Goal: Information Seeking & Learning: Understand process/instructions

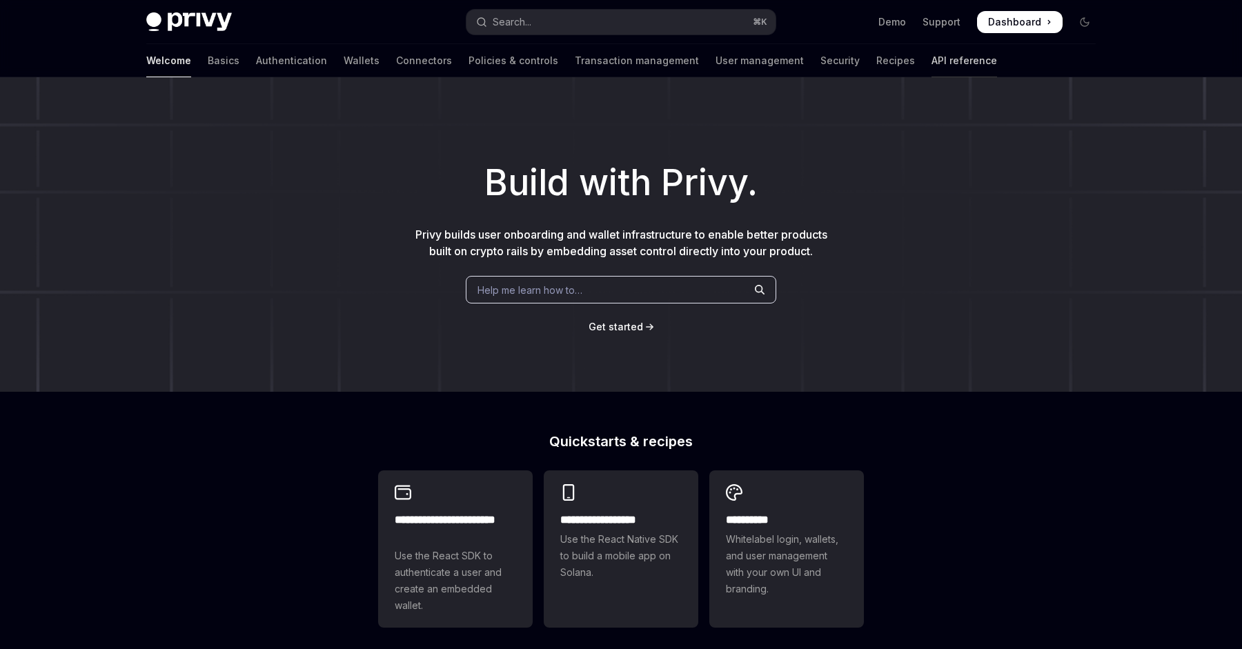
click at [931, 57] on link "API reference" at bounding box center [964, 60] width 66 height 33
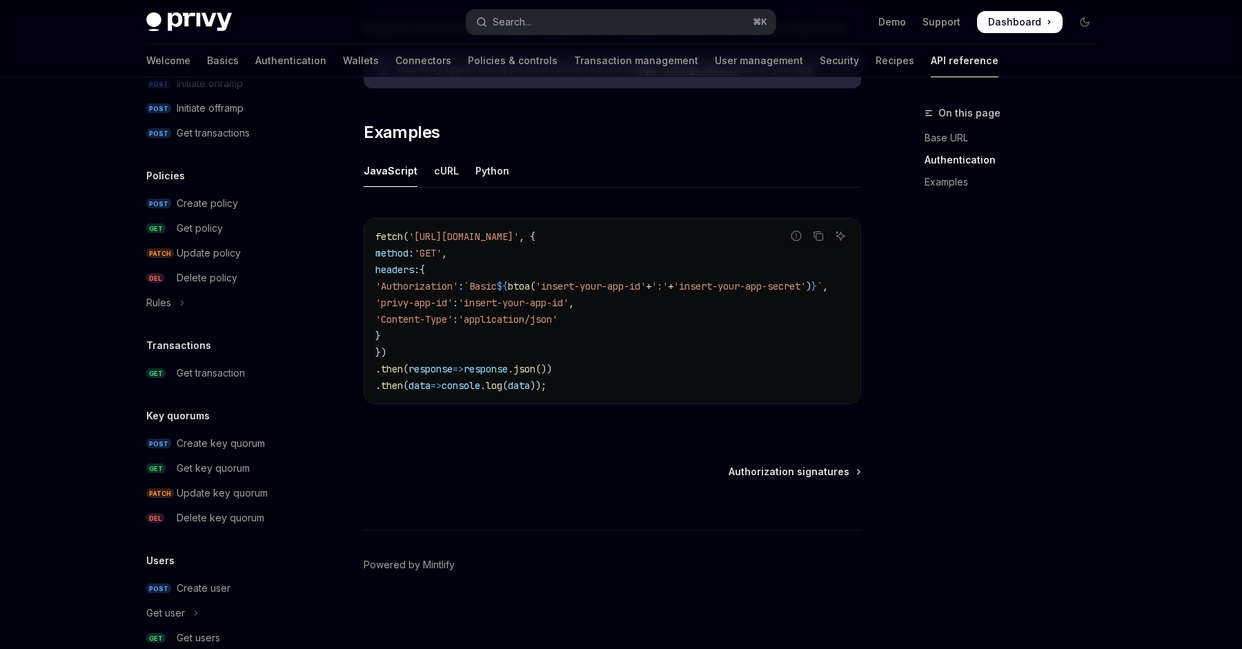
scroll to position [801, 0]
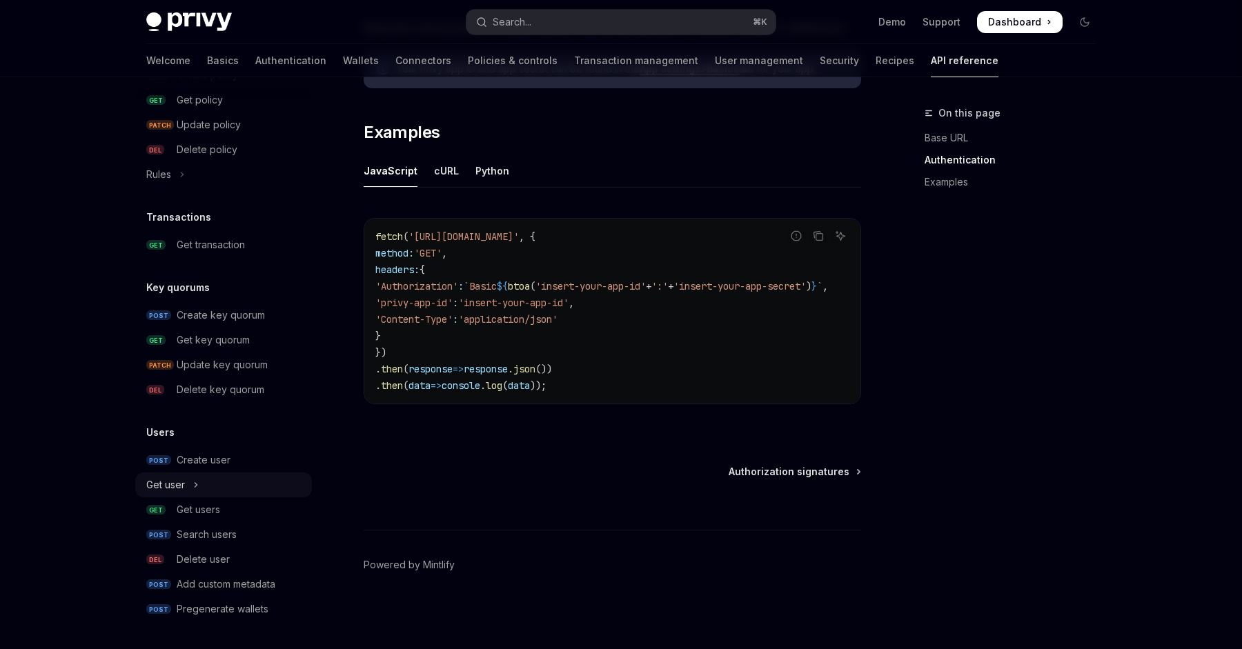
click at [199, 487] on button "Get user" at bounding box center [223, 485] width 177 height 25
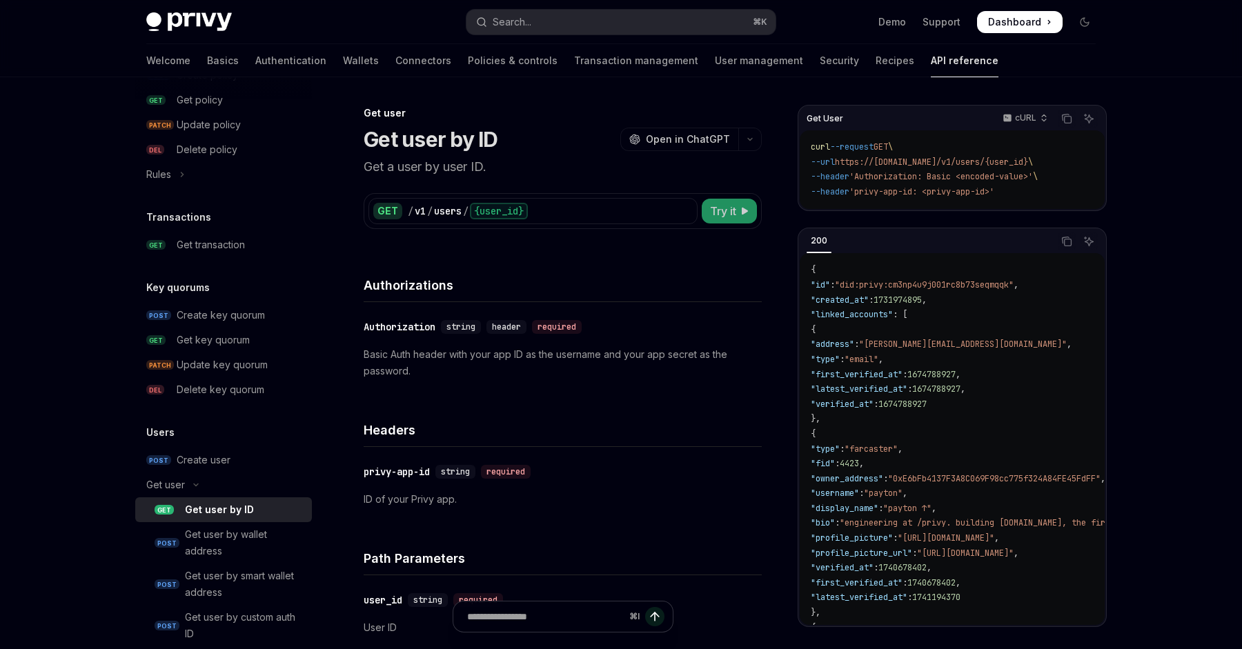
click at [724, 212] on span "Try it" at bounding box center [723, 211] width 26 height 17
type textarea "*"
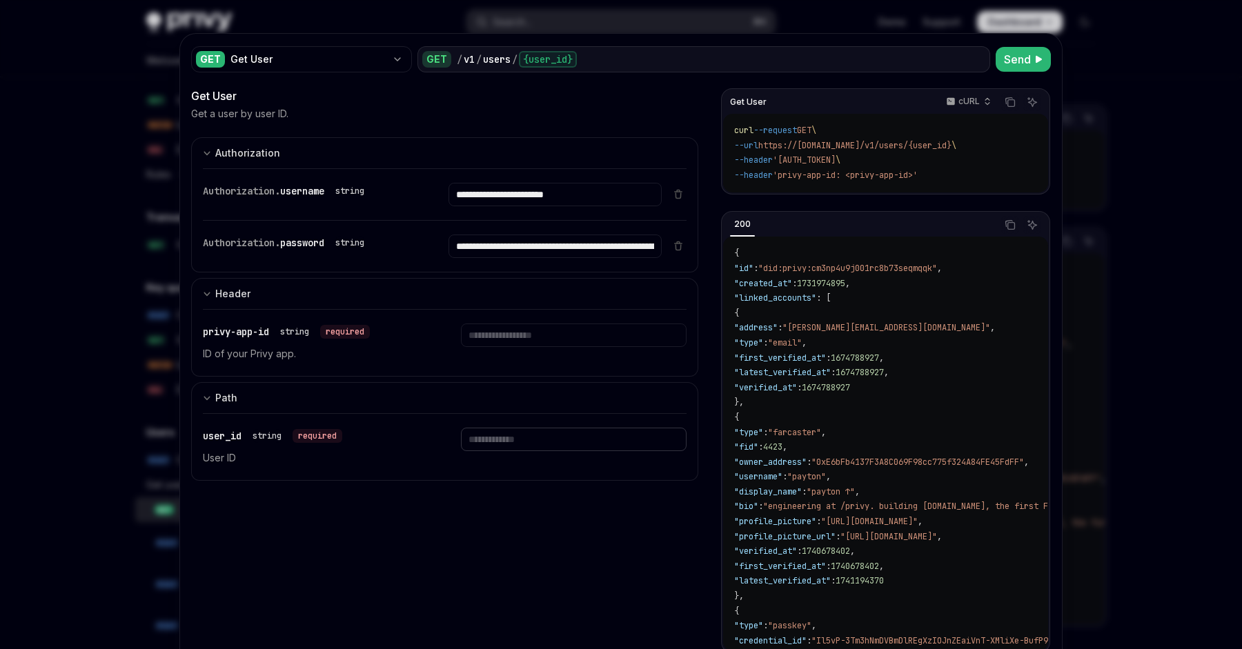
click at [515, 442] on input "Enter user_id" at bounding box center [573, 439] width 225 height 23
paste input "**********"
type input "**********"
click at [528, 190] on input "**********" at bounding box center [554, 194] width 212 height 23
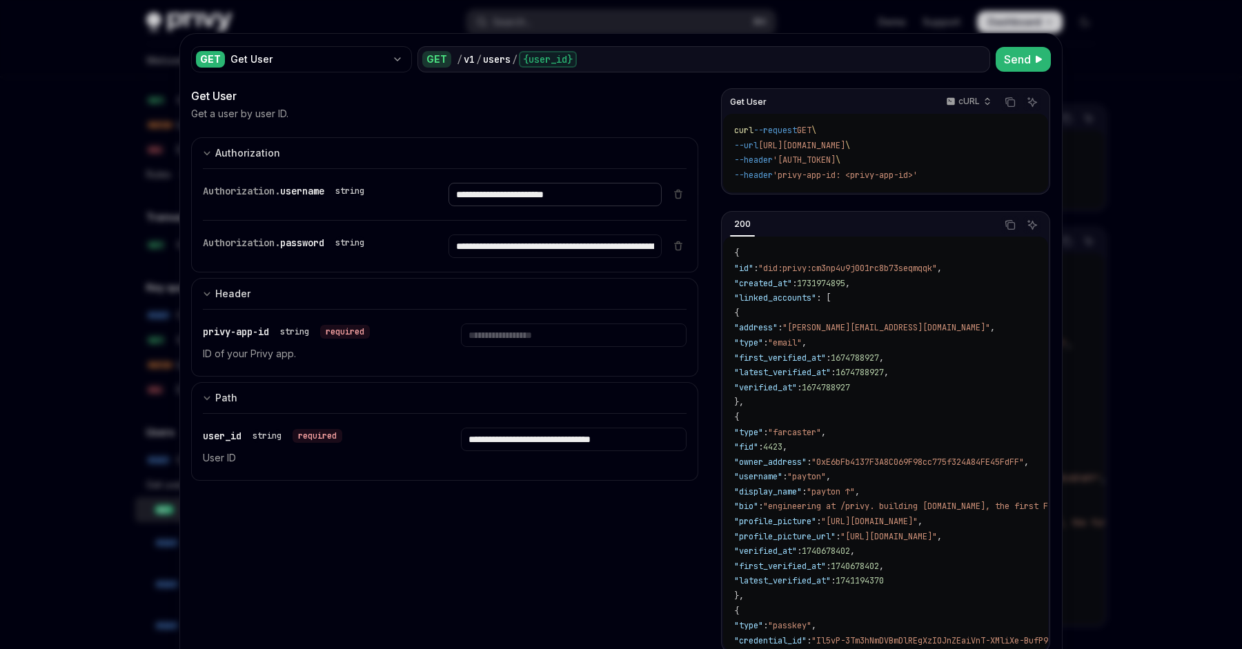
click at [528, 190] on input "**********" at bounding box center [554, 194] width 212 height 23
click at [531, 330] on input "Enter privy-app-id" at bounding box center [573, 335] width 225 height 23
paste input "**********"
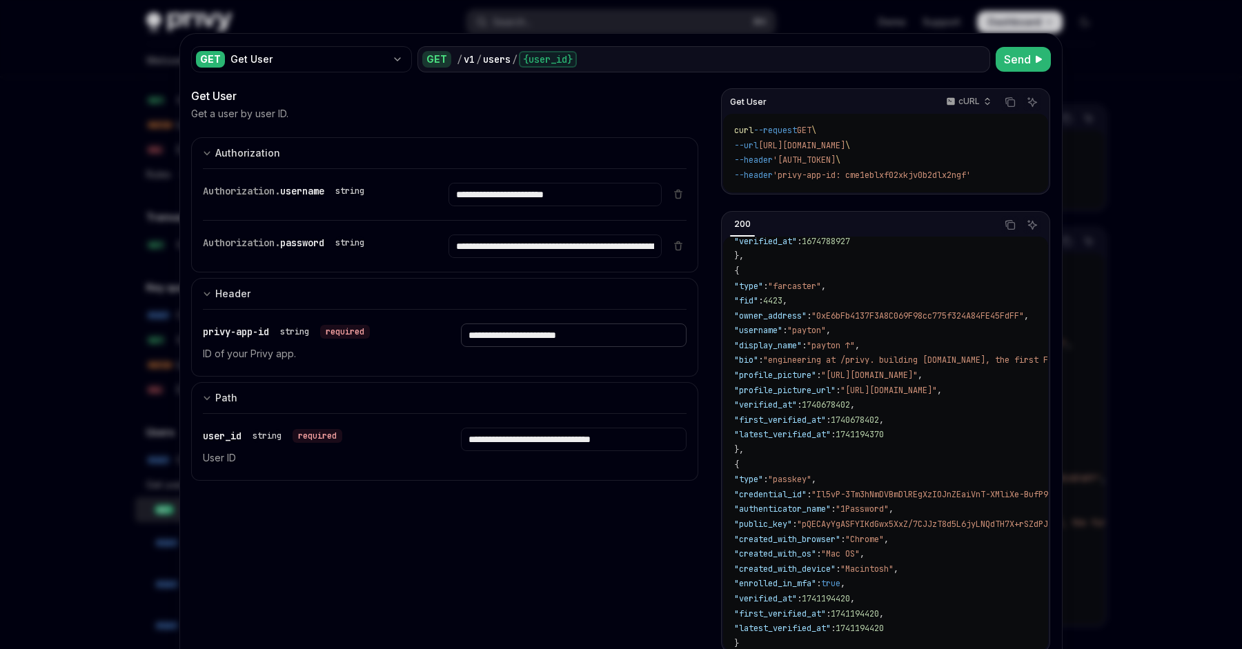
scroll to position [137, 0]
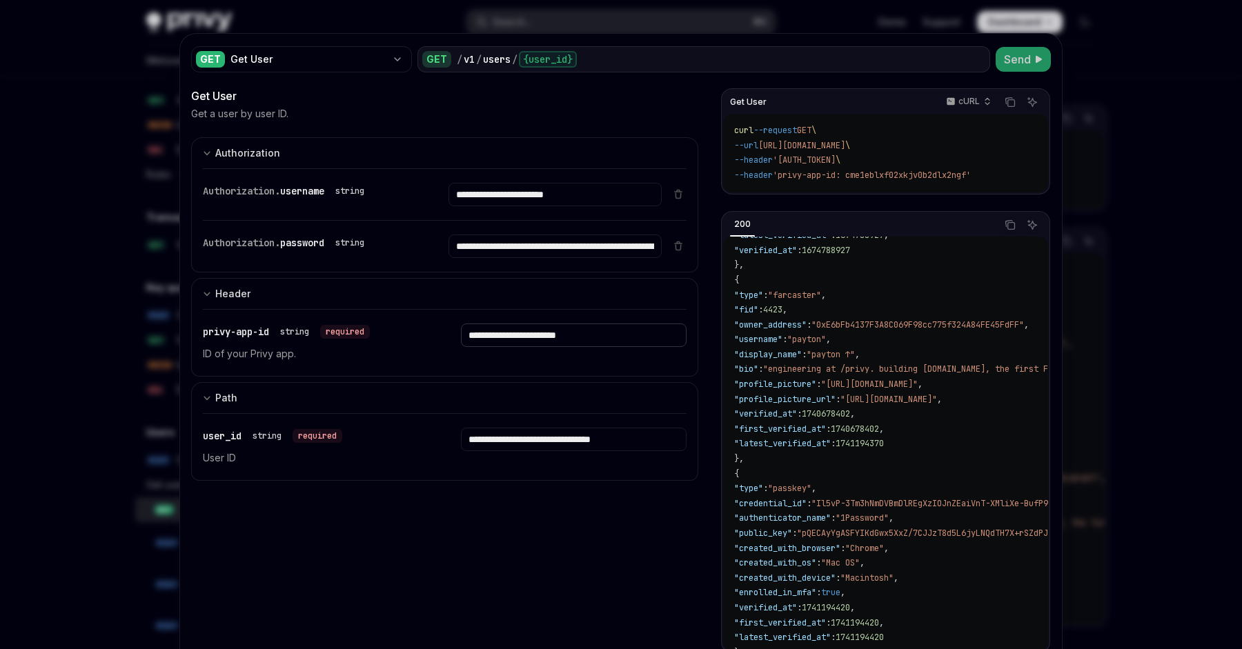
type input "**********"
click at [1015, 63] on span "Send" at bounding box center [1017, 59] width 27 height 17
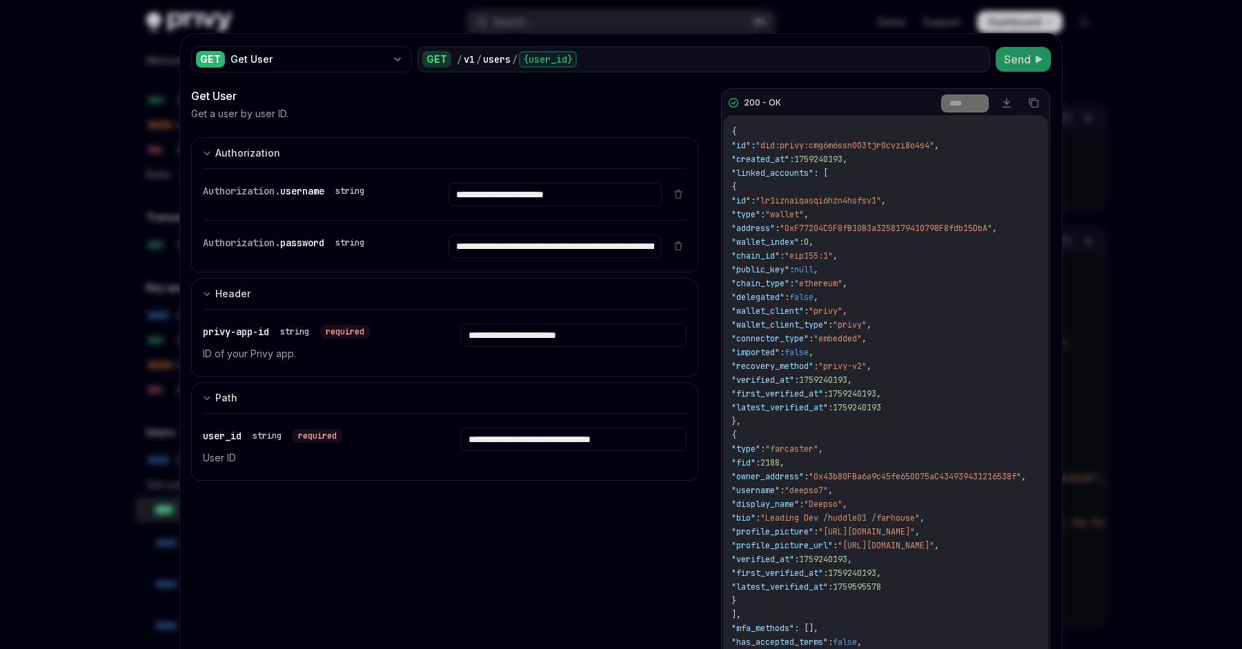
click at [837, 197] on span ""lr1iznaiqasqi6hzn4hsfsv1"" at bounding box center [818, 200] width 126 height 11
click at [849, 235] on div "{ "id" : "did:privy:cmg6m6ssn003tjr0cvzi8o4s4" , "created_at" : 1759240193 , "l…" at bounding box center [885, 400] width 325 height 571
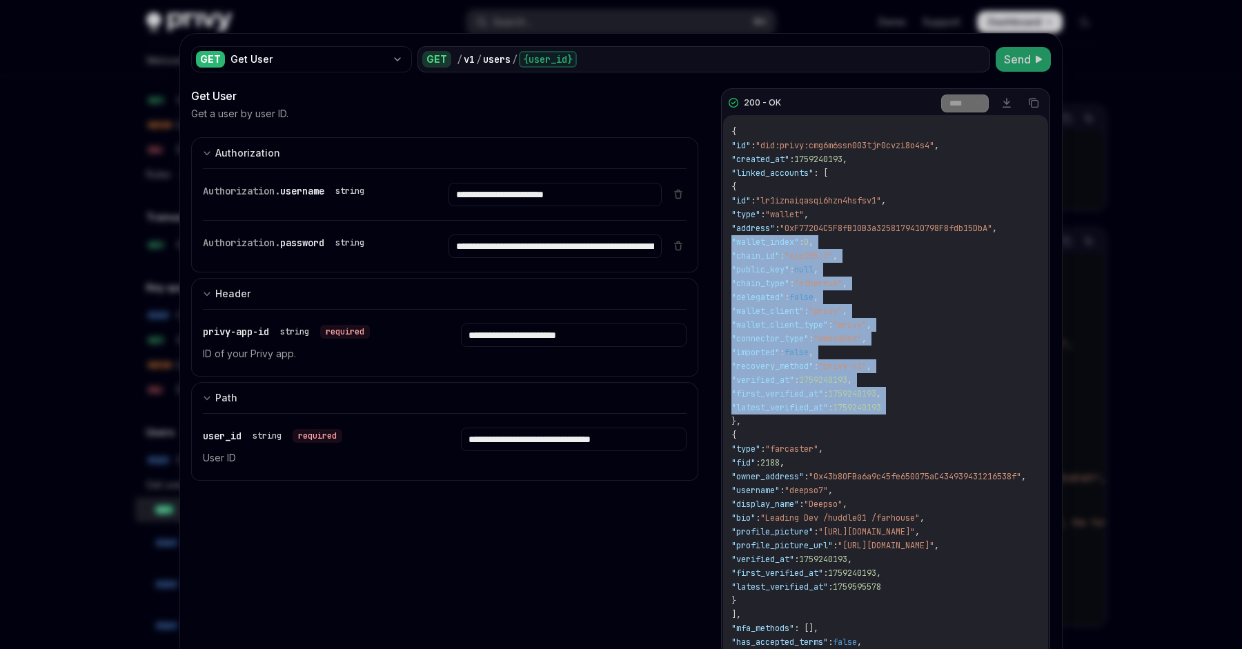
drag, startPoint x: 849, startPoint y: 235, endPoint x: 869, endPoint y: 416, distance: 181.9
click at [871, 415] on div "{ "id" : "did:privy:cmg6m6ssn003tjr0cvzi8o4s4" , "created_at" : 1759240193 , "l…" at bounding box center [885, 400] width 325 height 571
click at [869, 416] on div "{ "id" : "did:privy:cmg6m6ssn003tjr0cvzi8o4s4" , "created_at" : 1759240193 , "l…" at bounding box center [885, 400] width 325 height 571
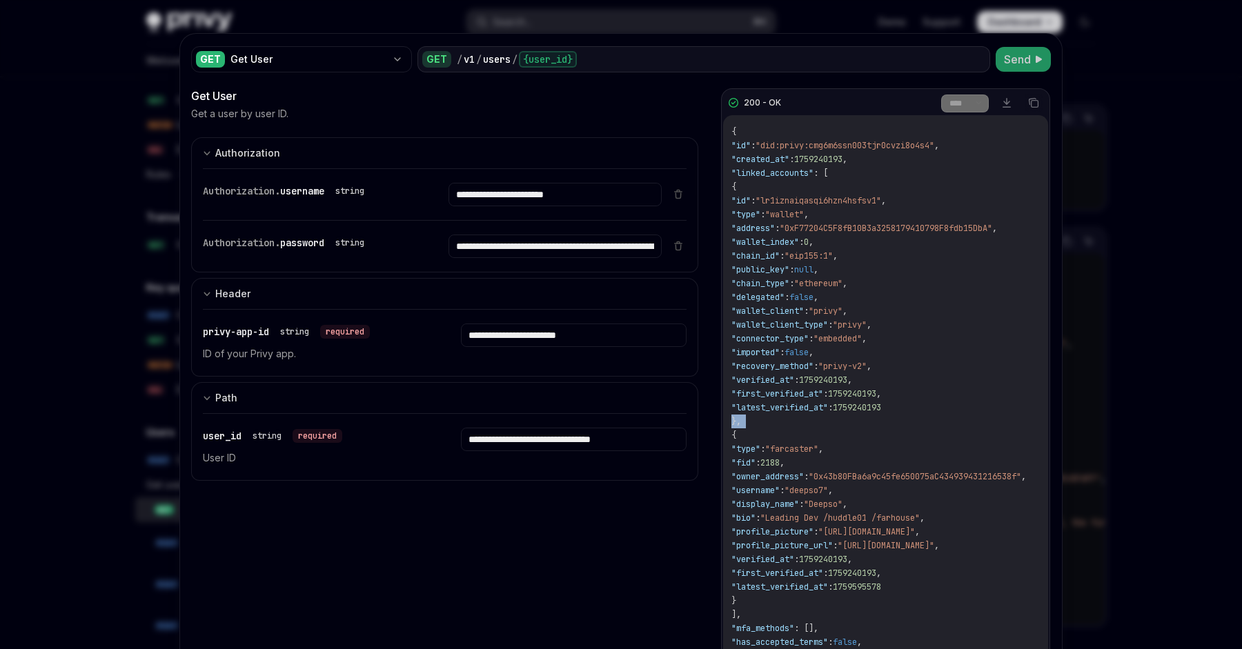
click at [869, 416] on div "{ "id" : "did:privy:cmg6m6ssn003tjr0cvzi8o4s4" , "created_at" : 1759240193 , "l…" at bounding box center [885, 400] width 325 height 571
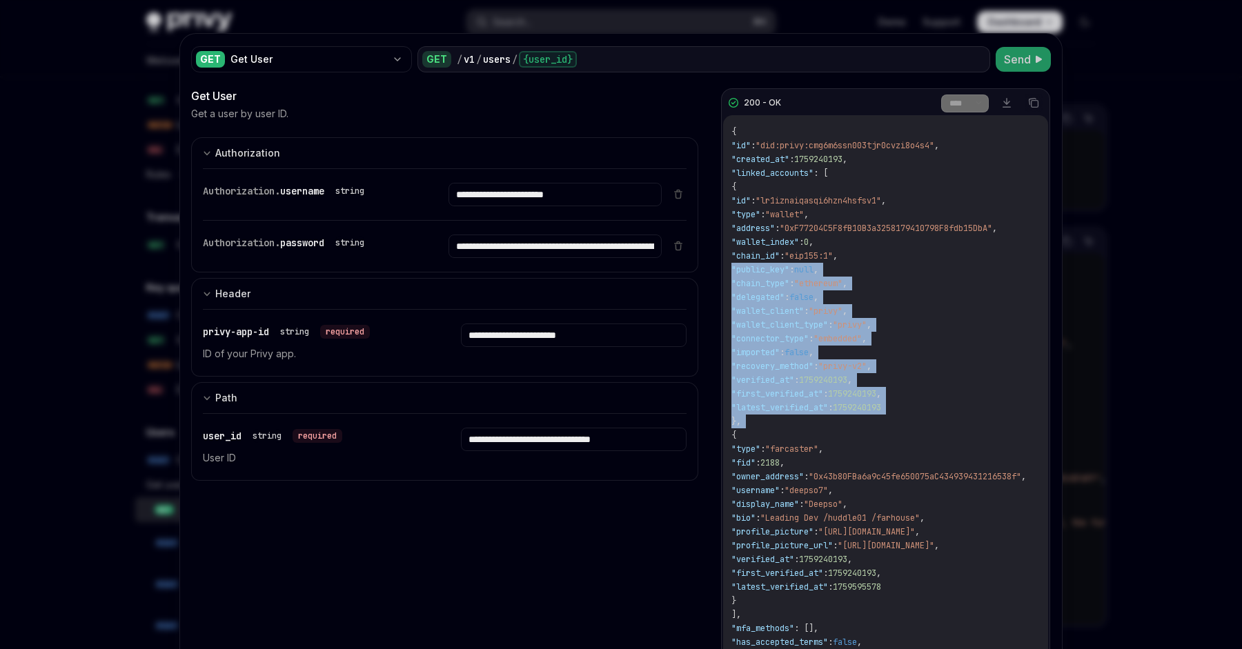
drag, startPoint x: 869, startPoint y: 416, endPoint x: 847, endPoint y: 266, distance: 151.4
click at [847, 266] on div "{ "id" : "did:privy:cmg6m6ssn003tjr0cvzi8o4s4" , "created_at" : 1759240193 , "l…" at bounding box center [885, 400] width 325 height 571
click at [813, 266] on span "null" at bounding box center [803, 269] width 19 height 11
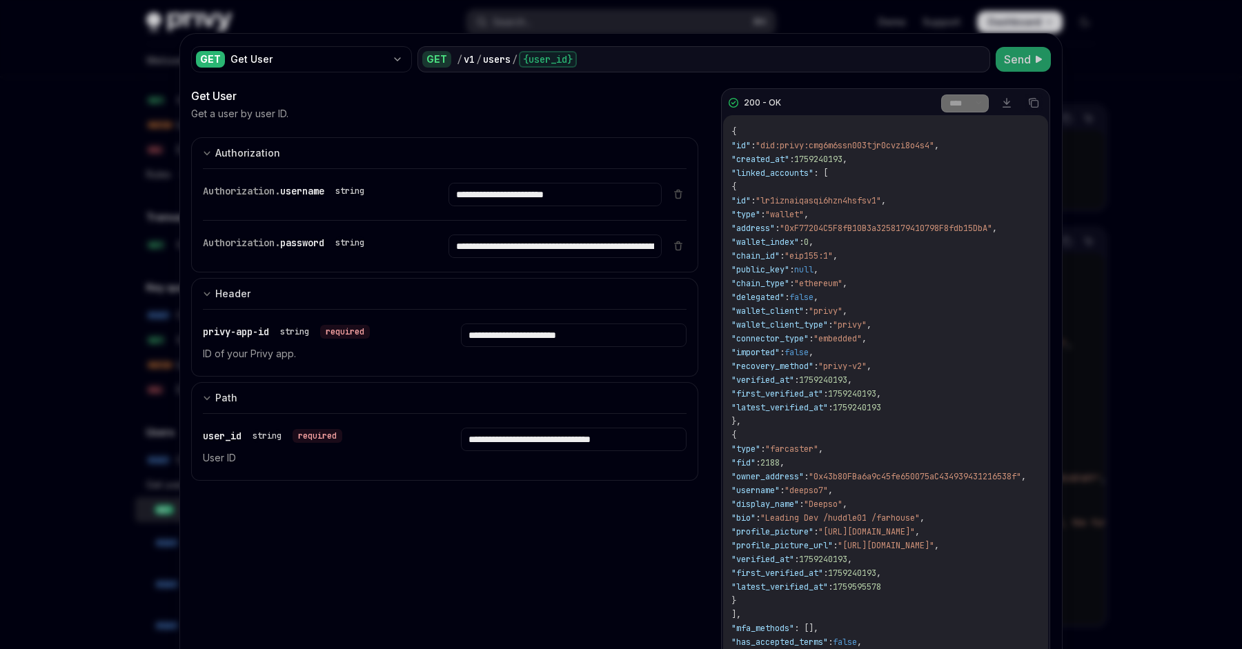
click at [875, 195] on span ""lr1iznaiqasqi6hzn4hsfsv1"" at bounding box center [818, 200] width 126 height 11
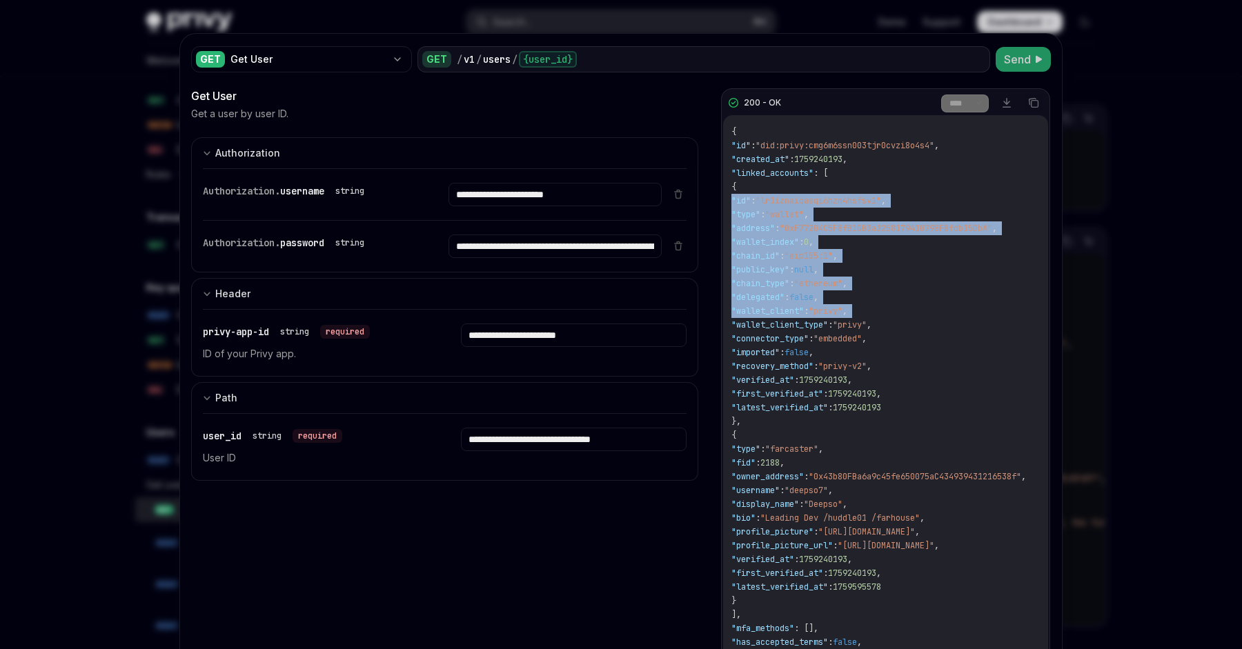
drag, startPoint x: 875, startPoint y: 195, endPoint x: 875, endPoint y: 312, distance: 116.6
click at [875, 312] on span "{ "id" : "did:privy:cmg6m6ssn003tjr0cvzi8o4s4" , "created_at" : 1759240193 , "l…" at bounding box center [878, 400] width 295 height 549
click at [842, 312] on span ""privy"" at bounding box center [826, 311] width 34 height 11
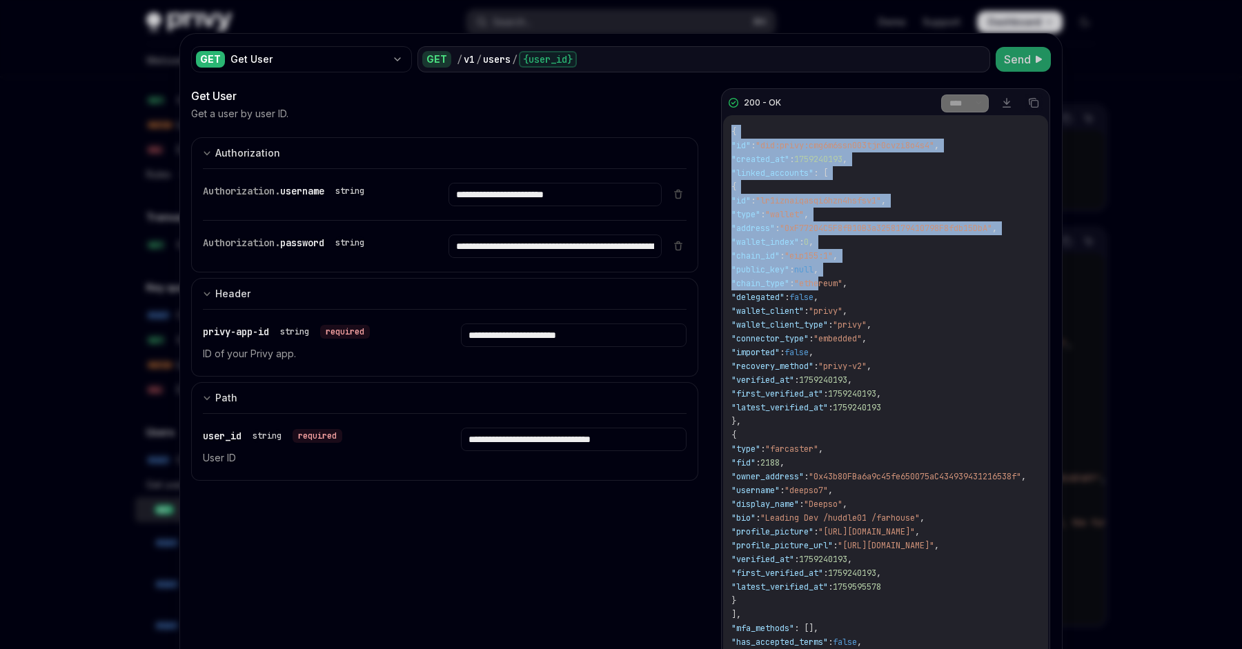
drag, startPoint x: 873, startPoint y: 127, endPoint x: 851, endPoint y: 300, distance: 174.7
click at [851, 293] on div "{ "id" : "did:privy:cmg6m6ssn003tjr0cvzi8o4s4" , "created_at" : 1759240193 , "l…" at bounding box center [885, 400] width 325 height 571
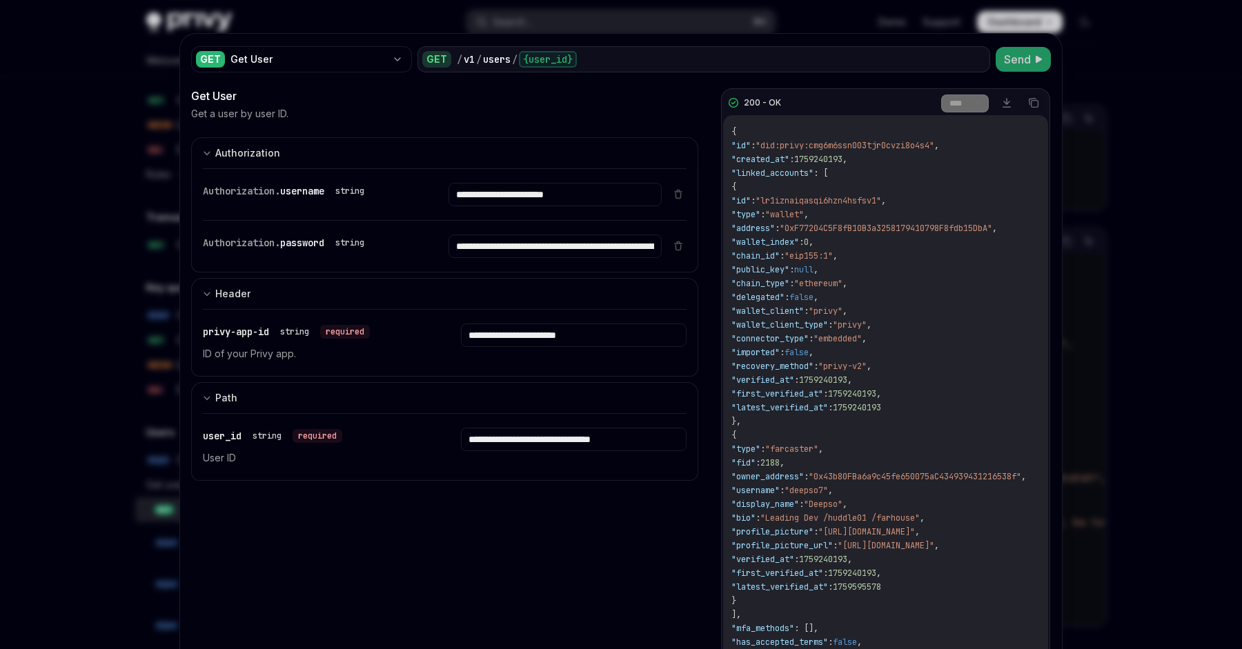
click at [818, 300] on span "," at bounding box center [815, 297] width 5 height 11
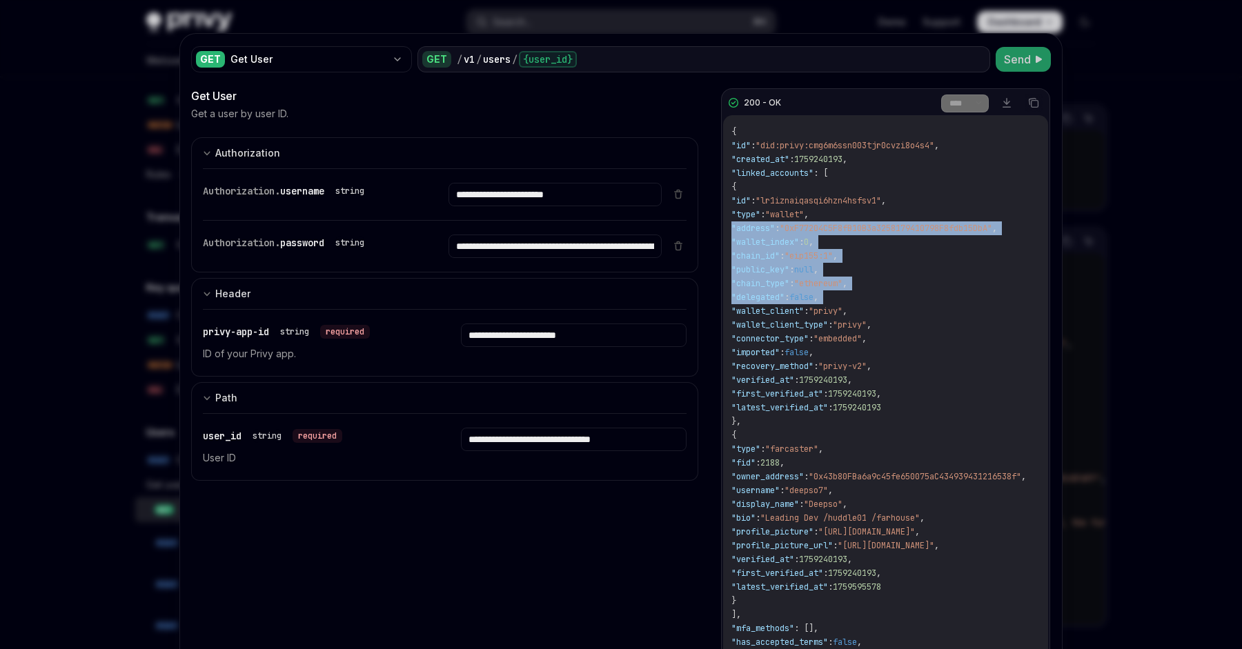
drag, startPoint x: 851, startPoint y: 300, endPoint x: 862, endPoint y: 223, distance: 78.1
click at [862, 223] on span "{ "id" : "did:privy:cmg6m6ssn003tjr0cvzi8o4s4" , "created_at" : 1759240193 , "l…" at bounding box center [878, 400] width 295 height 549
click at [862, 223] on span ""0xF77204C5F8fB10B3a3258179410798F8fdb15DbA"" at bounding box center [886, 228] width 212 height 11
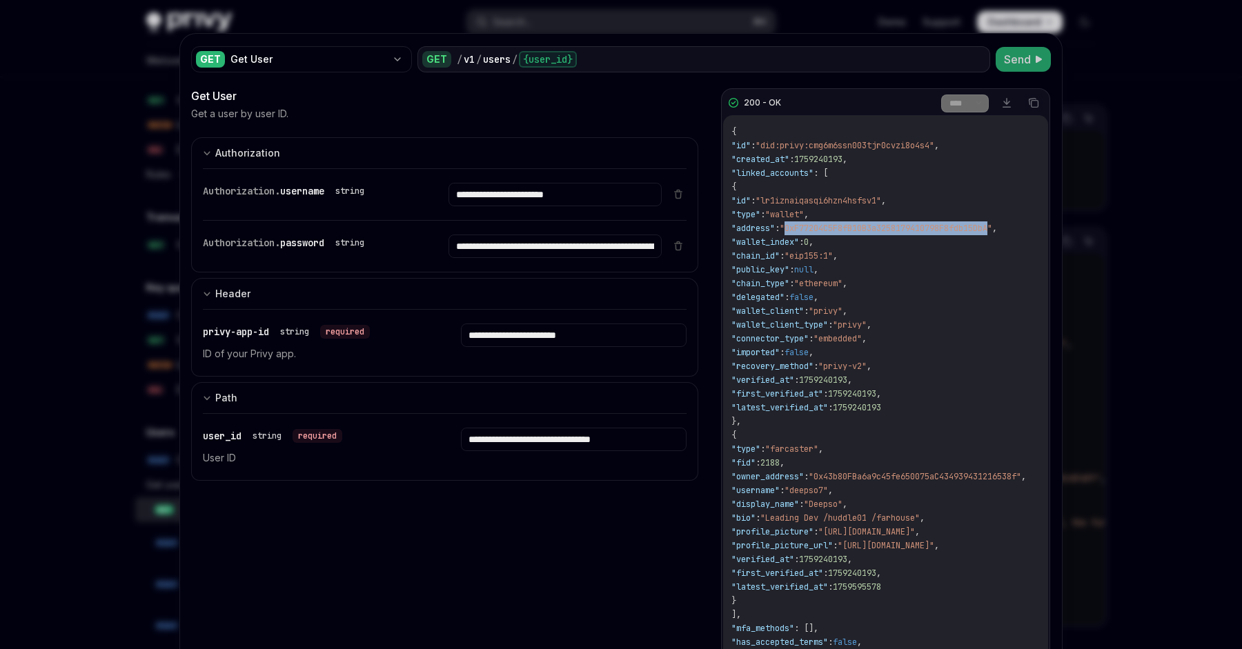
click at [862, 223] on span ""0xF77204C5F8fB10B3a3258179410798F8fdb15DbA"" at bounding box center [886, 228] width 212 height 11
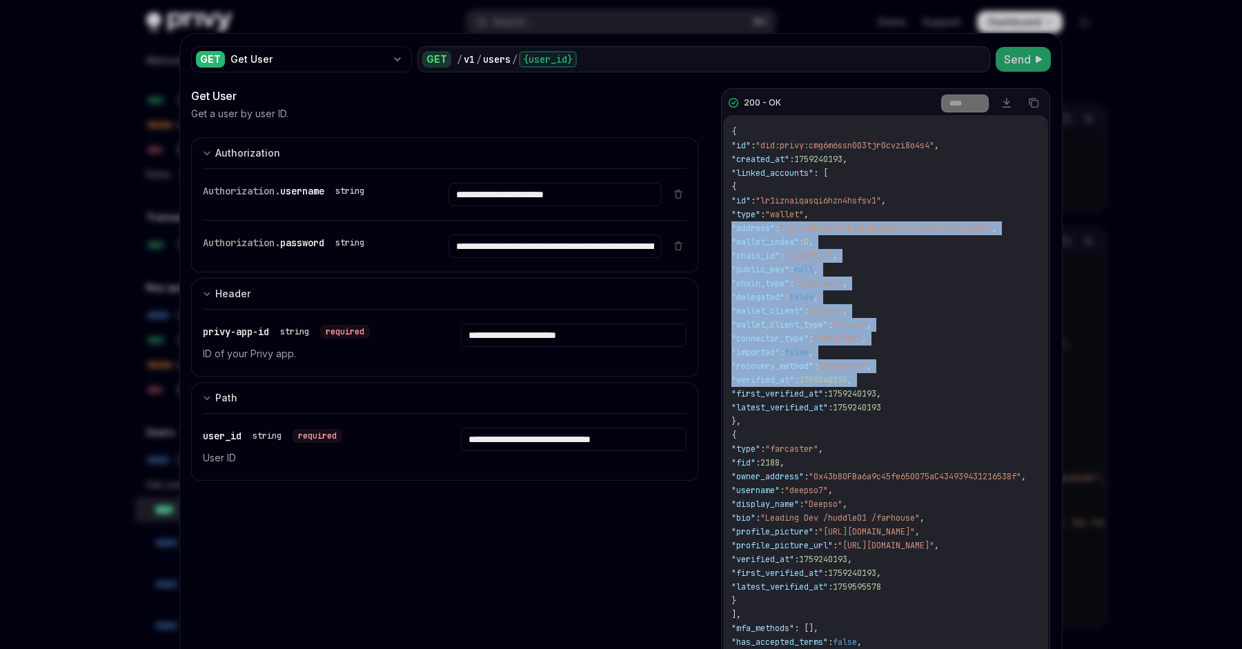
drag, startPoint x: 862, startPoint y: 223, endPoint x: 849, endPoint y: 380, distance: 157.8
click at [849, 379] on span "{ "id" : "did:privy:cmg6m6ssn003tjr0cvzi8o4s4" , "created_at" : 1759240193 , "l…" at bounding box center [878, 400] width 295 height 549
click at [847, 380] on span "1759240193" at bounding box center [823, 380] width 48 height 11
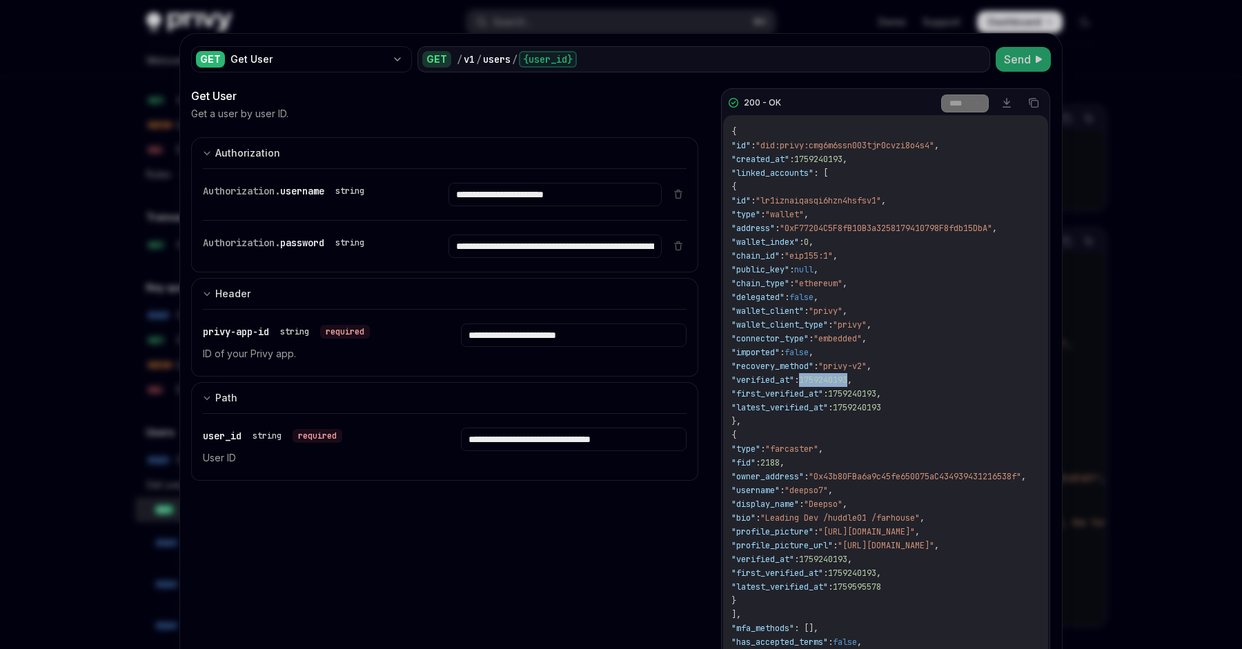
click at [847, 380] on span "1759240193" at bounding box center [823, 380] width 48 height 11
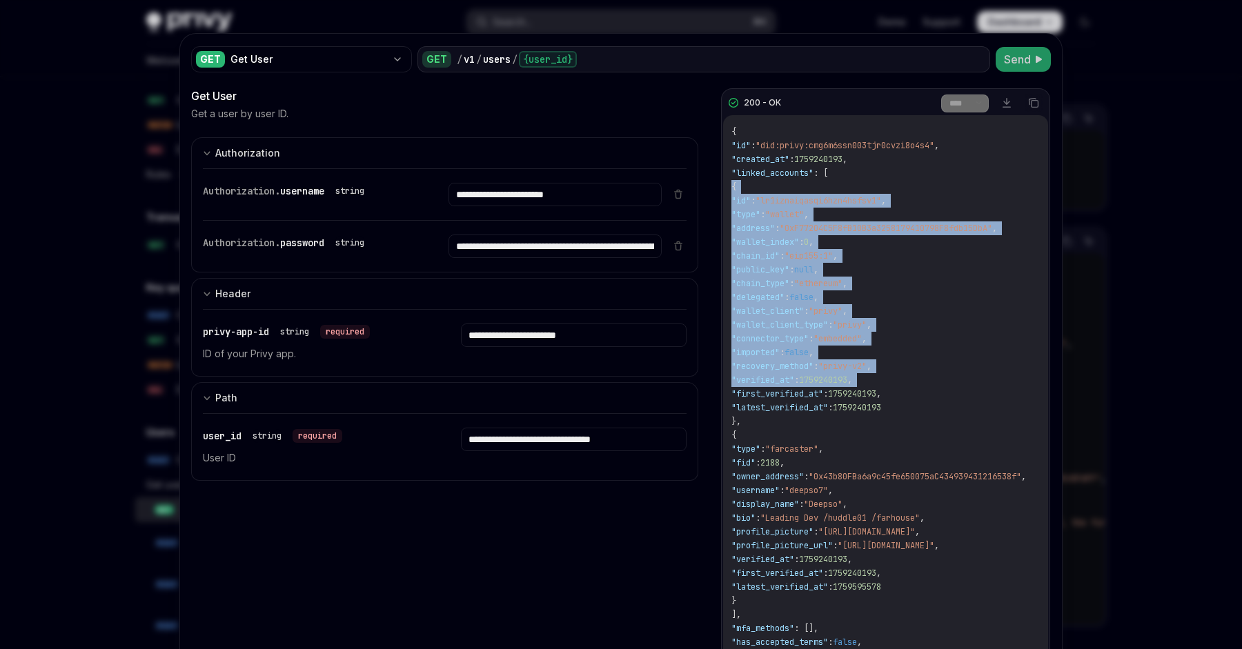
drag, startPoint x: 849, startPoint y: 380, endPoint x: 849, endPoint y: 189, distance: 191.1
click at [849, 189] on div "{ "id" : "did:privy:cmg6m6ssn003tjr0cvzi8o4s4" , "created_at" : 1759240193 , "l…" at bounding box center [885, 400] width 325 height 571
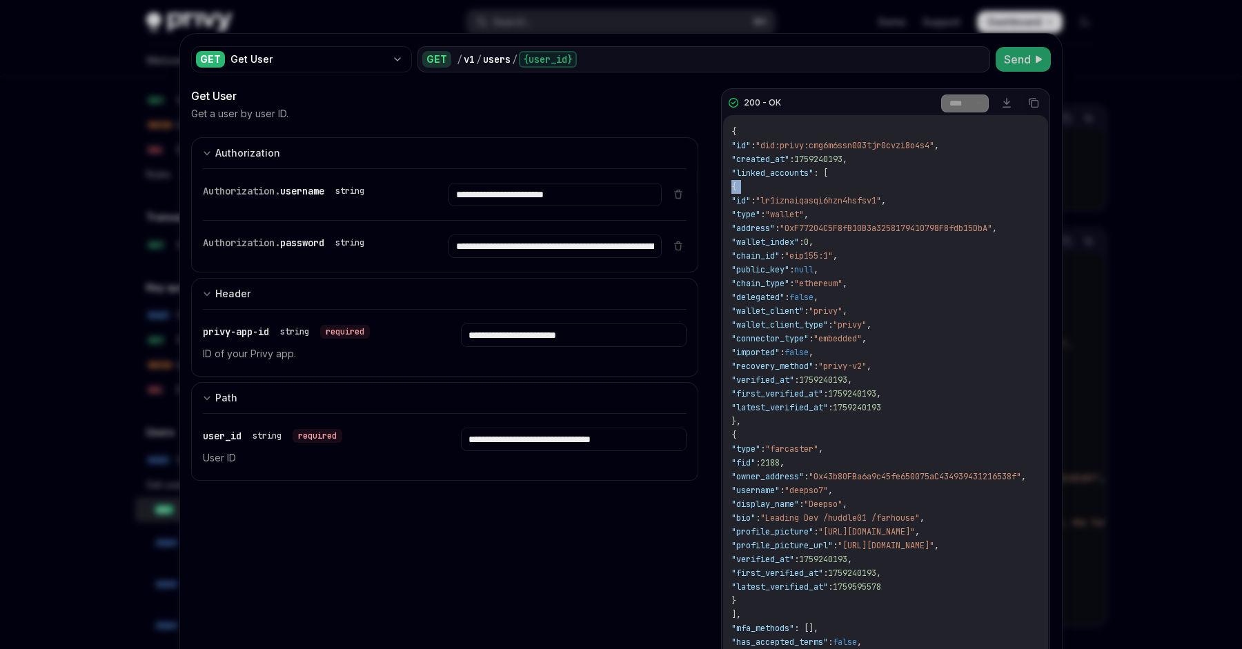
click at [849, 189] on div "{ "id" : "did:privy:cmg6m6ssn003tjr0cvzi8o4s4" , "created_at" : 1759240193 , "l…" at bounding box center [885, 400] width 325 height 571
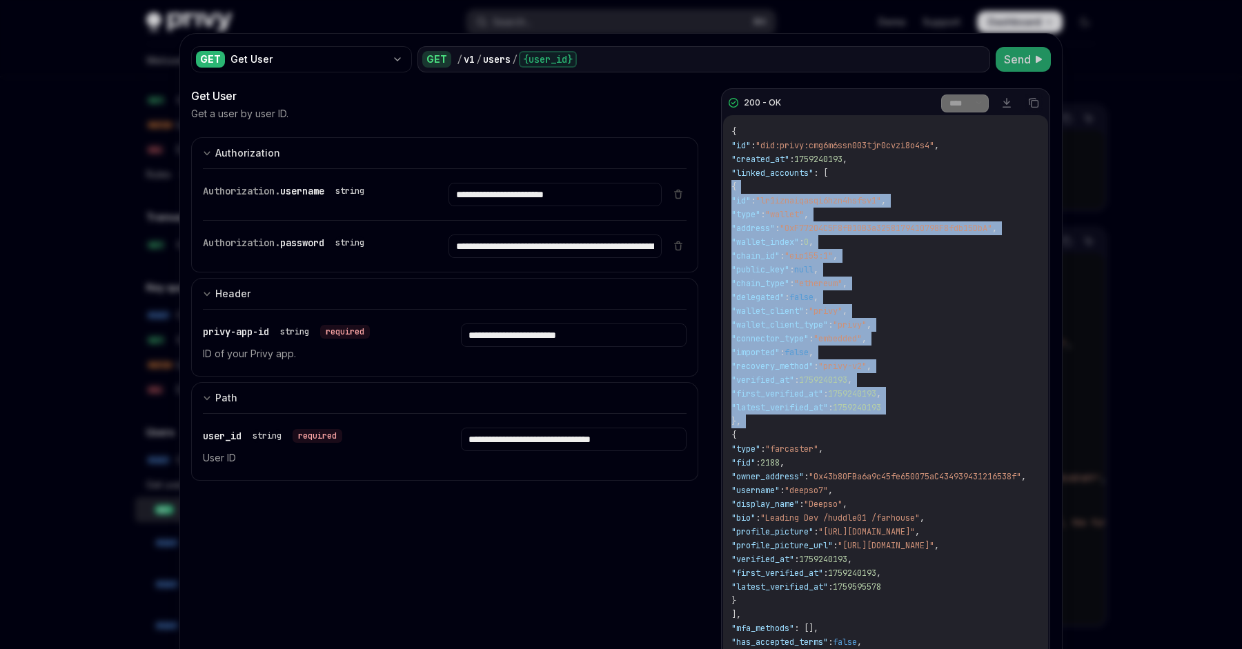
drag, startPoint x: 849, startPoint y: 189, endPoint x: 840, endPoint y: 419, distance: 229.9
click at [840, 419] on div "{ "id" : "did:privy:cmg6m6ssn003tjr0cvzi8o4s4" , "created_at" : 1759240193 , "l…" at bounding box center [885, 400] width 325 height 571
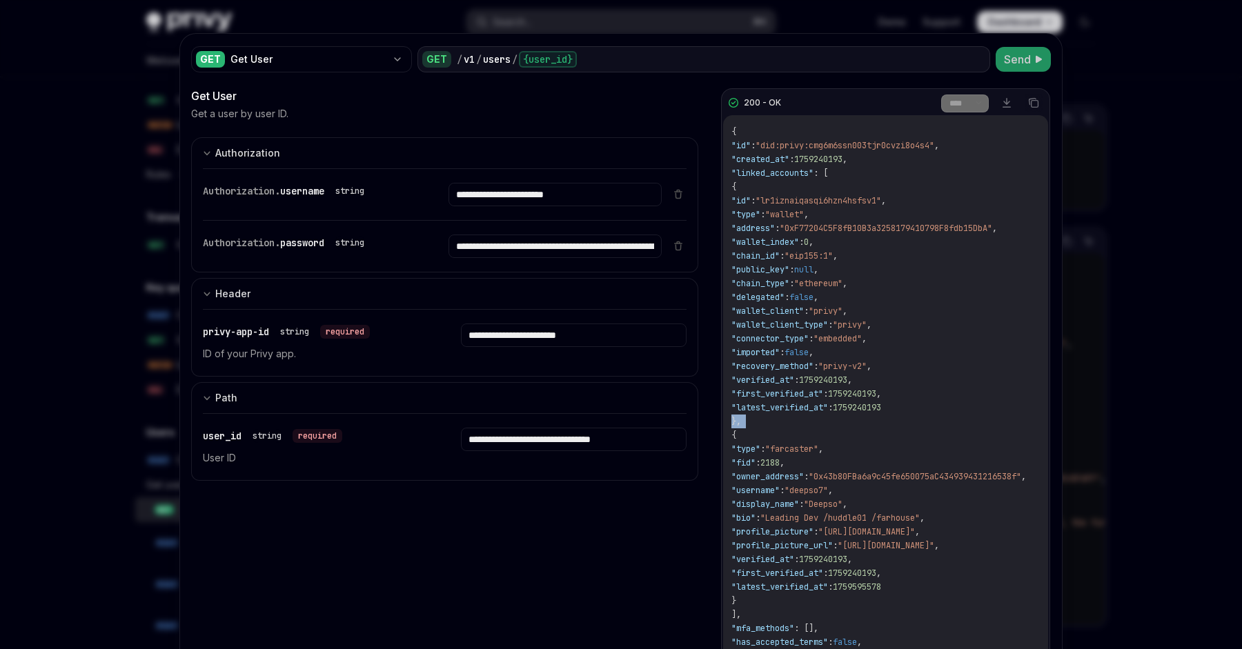
click at [840, 419] on div "{ "id" : "did:privy:cmg6m6ssn003tjr0cvzi8o4s4" , "created_at" : 1759240193 , "l…" at bounding box center [885, 400] width 325 height 571
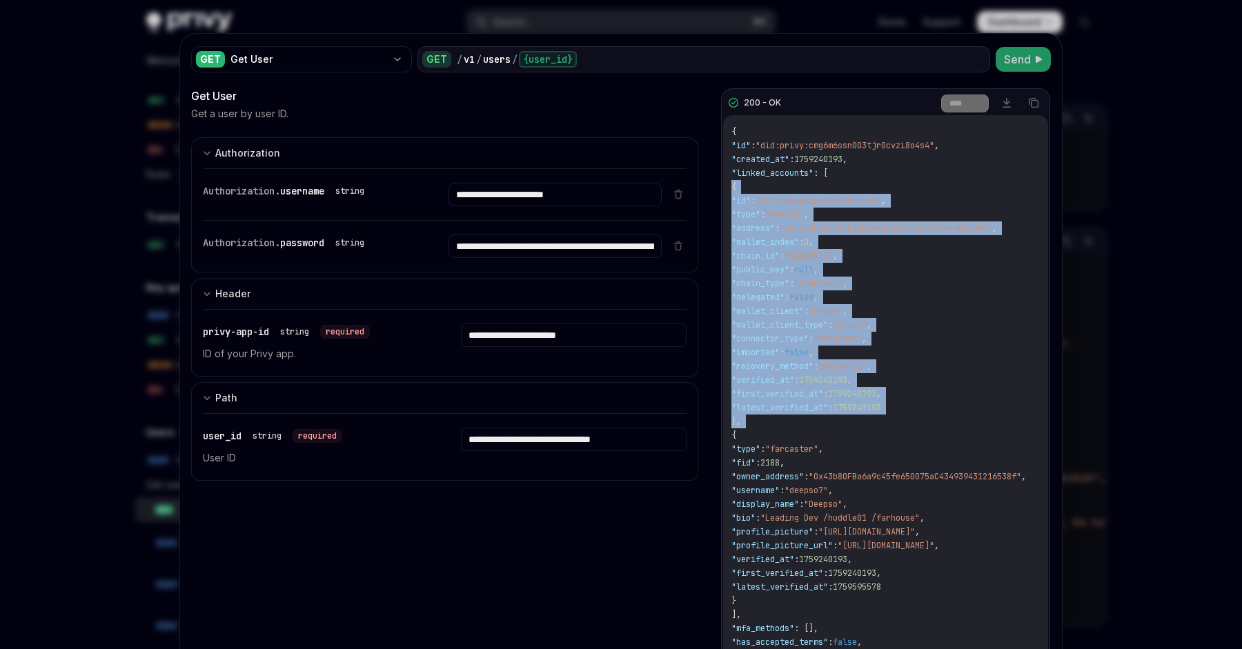
drag, startPoint x: 840, startPoint y: 419, endPoint x: 841, endPoint y: 181, distance: 237.3
click at [841, 181] on div "{ "id" : "did:privy:cmg6m6ssn003tjr0cvzi8o4s4" , "created_at" : 1759240193 , "l…" at bounding box center [885, 400] width 325 height 571
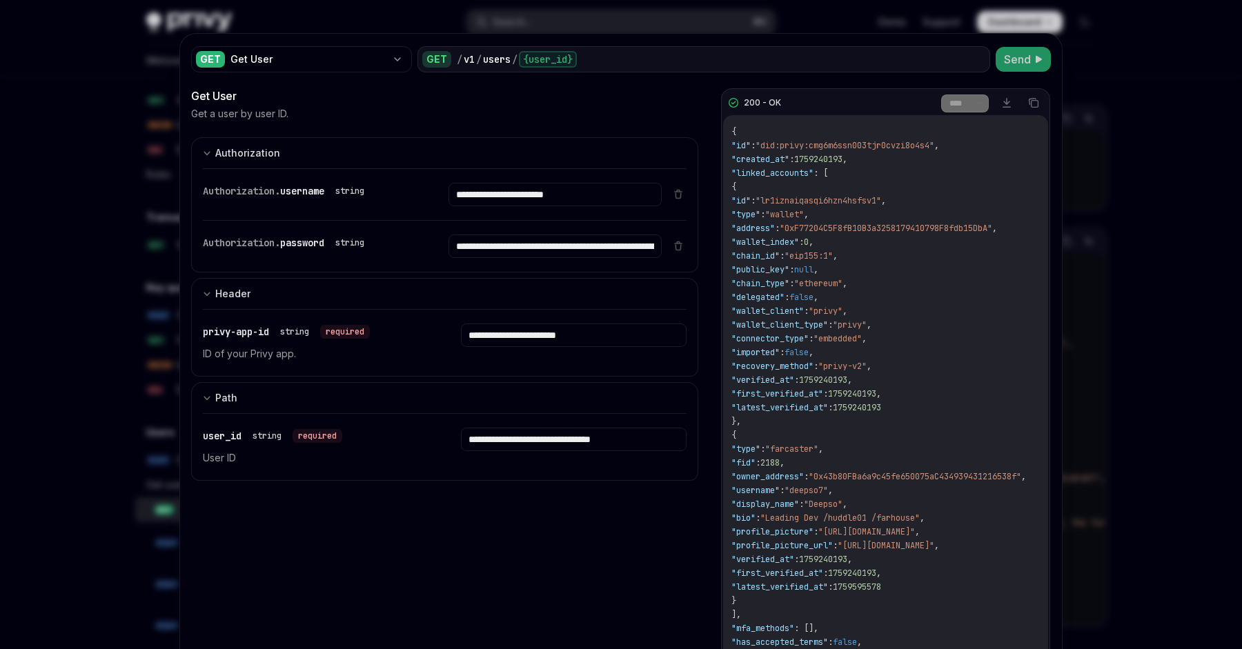
click at [847, 170] on div "{ "id" : "did:privy:cmg6m6ssn003tjr0cvzi8o4s4" , "created_at" : 1759240193 , "l…" at bounding box center [885, 400] width 325 height 571
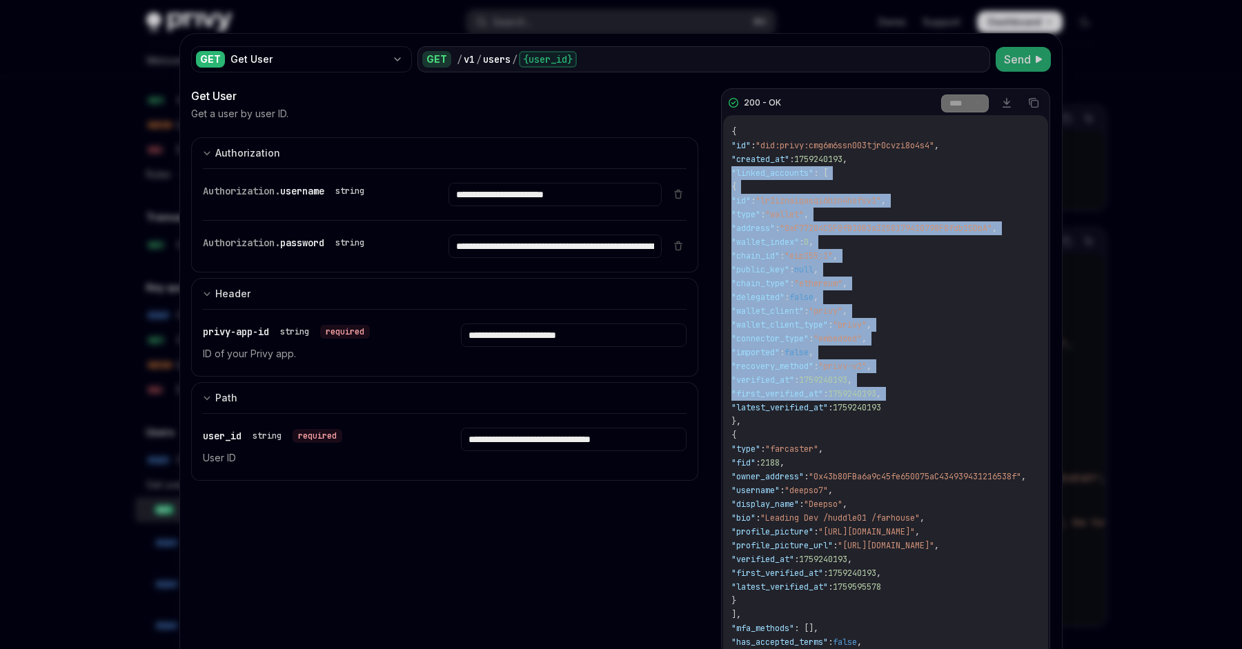
drag, startPoint x: 847, startPoint y: 170, endPoint x: 863, endPoint y: 395, distance: 226.2
click at [863, 395] on div "{ "id" : "did:privy:cmg6m6ssn003tjr0cvzi8o4s4" , "created_at" : 1759240193 , "l…" at bounding box center [885, 400] width 325 height 571
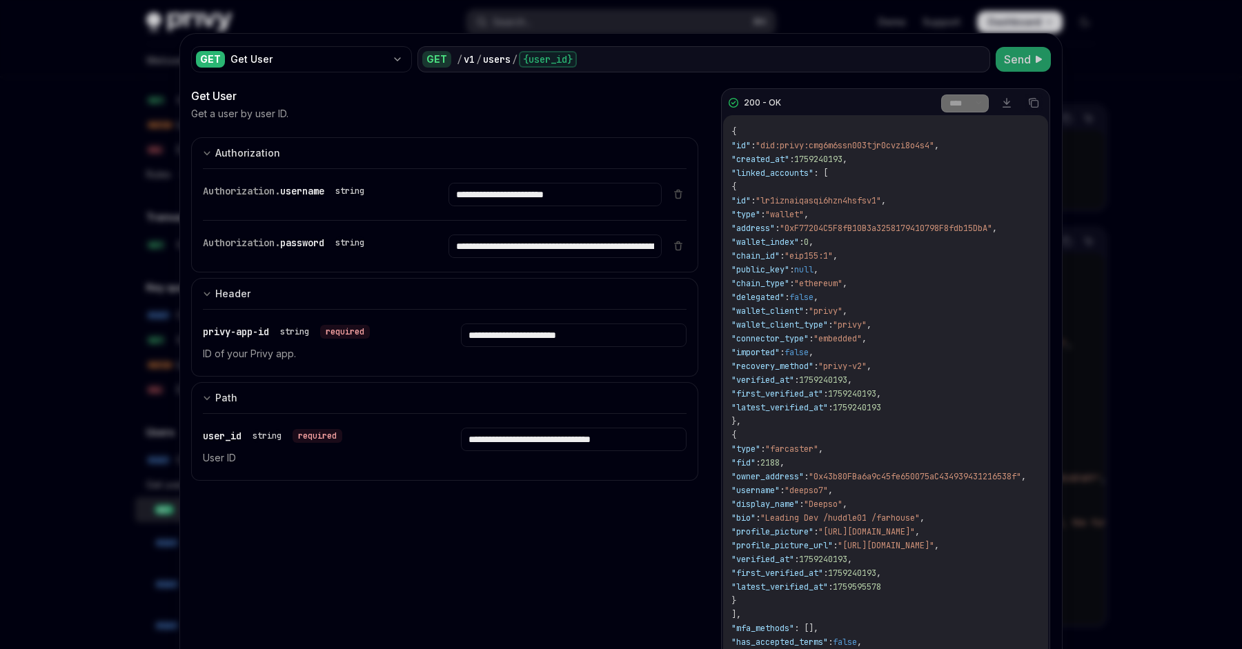
click at [833, 404] on span ":" at bounding box center [830, 407] width 5 height 11
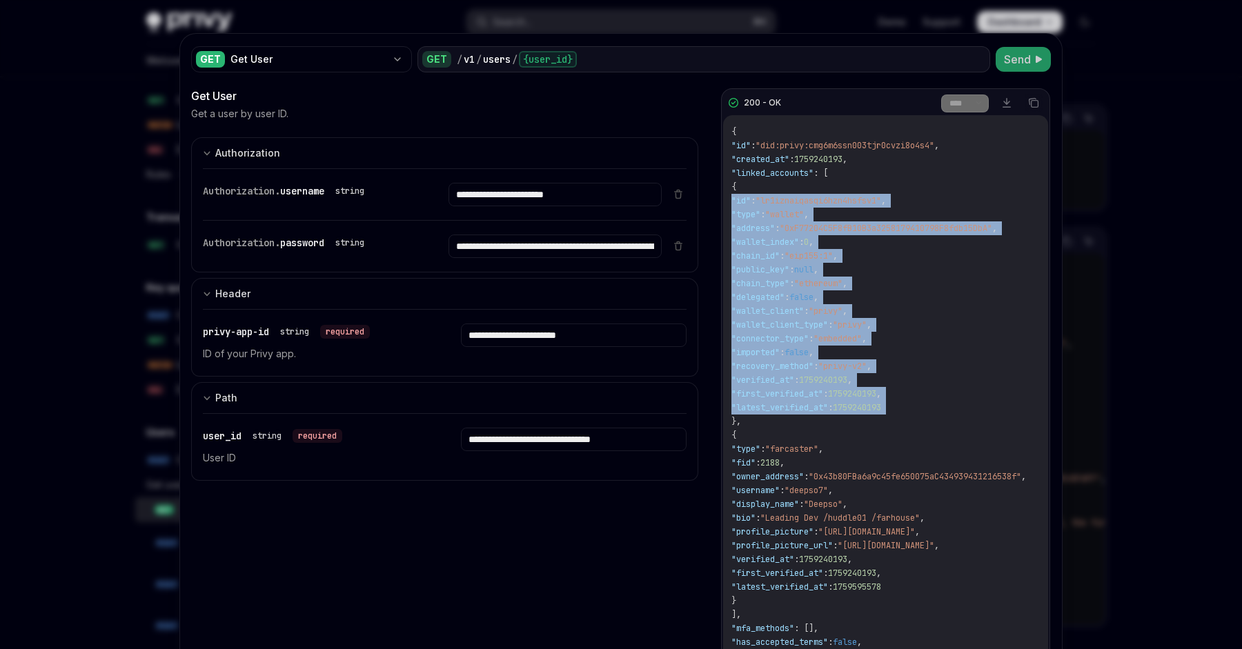
drag, startPoint x: 863, startPoint y: 404, endPoint x: 778, endPoint y: 199, distance: 222.0
click at [778, 199] on span "{ "id" : "did:privy:cmg6m6ssn003tjr0cvzi8o4s4" , "created_at" : 1759240193 , "l…" at bounding box center [878, 400] width 295 height 549
click at [751, 199] on span ""id"" at bounding box center [740, 200] width 19 height 11
drag, startPoint x: 778, startPoint y: 199, endPoint x: 844, endPoint y: 422, distance: 232.7
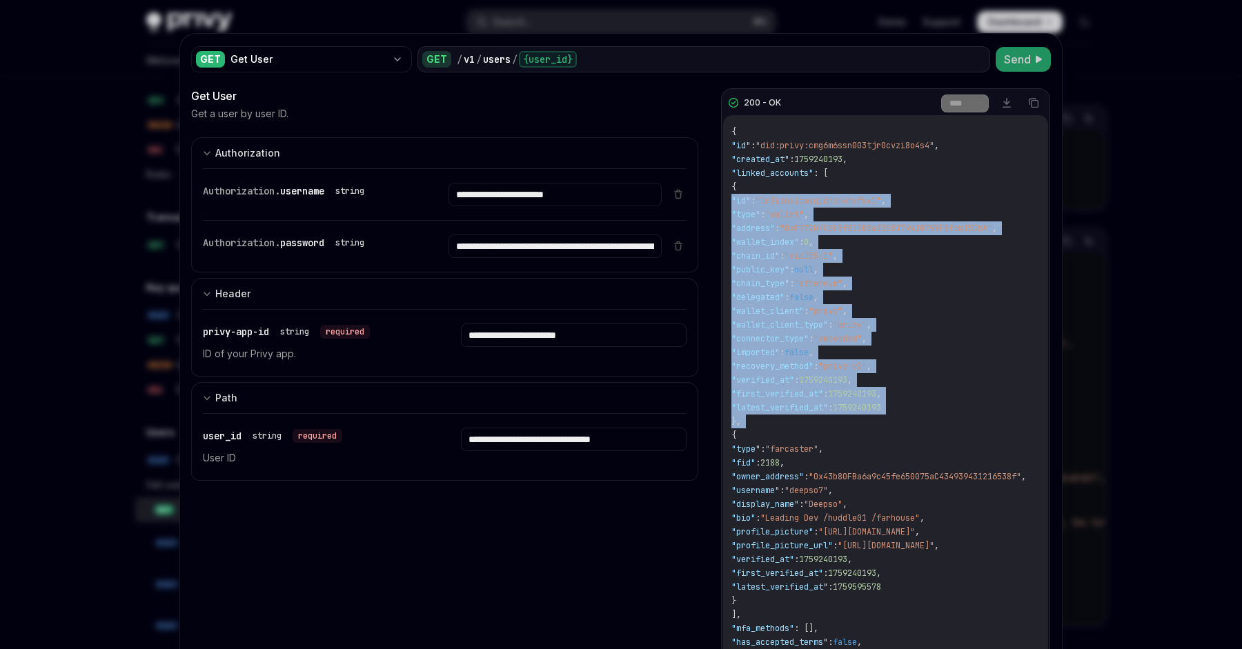
click at [844, 422] on div "{ "id" : "did:privy:cmg6m6ssn003tjr0cvzi8o4s4" , "created_at" : 1759240193 , "l…" at bounding box center [885, 400] width 325 height 571
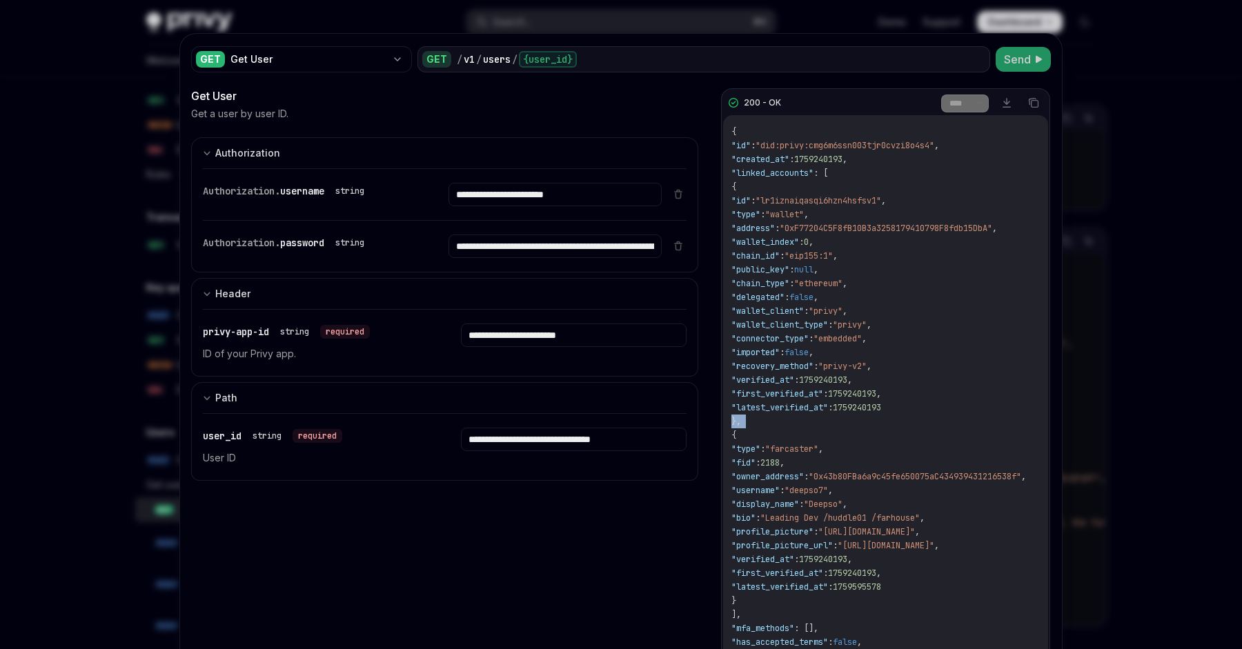
click at [844, 422] on div "{ "id" : "did:privy:cmg6m6ssn003tjr0cvzi8o4s4" , "created_at" : 1759240193 , "l…" at bounding box center [885, 400] width 325 height 571
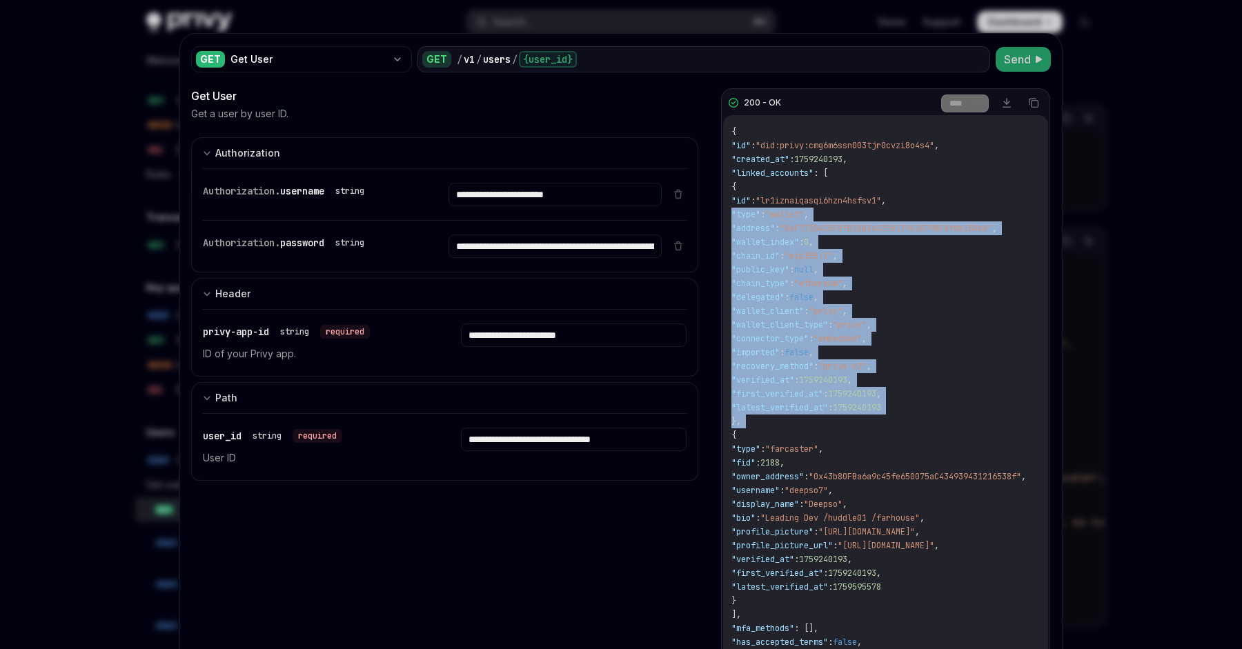
drag, startPoint x: 844, startPoint y: 422, endPoint x: 798, endPoint y: 209, distance: 218.1
click at [798, 208] on div "{ "id" : "did:privy:cmg6m6ssn003tjr0cvzi8o4s4" , "created_at" : 1759240193 , "l…" at bounding box center [885, 400] width 325 height 571
click at [765, 209] on span ":" at bounding box center [762, 214] width 5 height 11
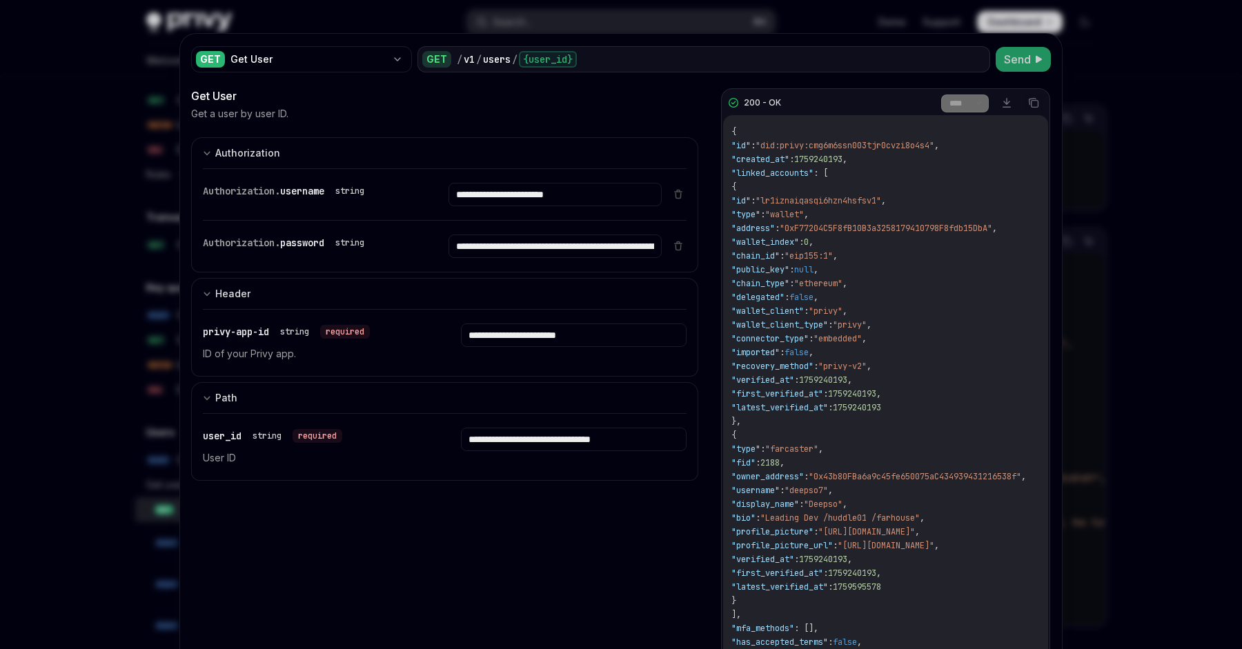
click at [765, 209] on span ":" at bounding box center [762, 214] width 5 height 11
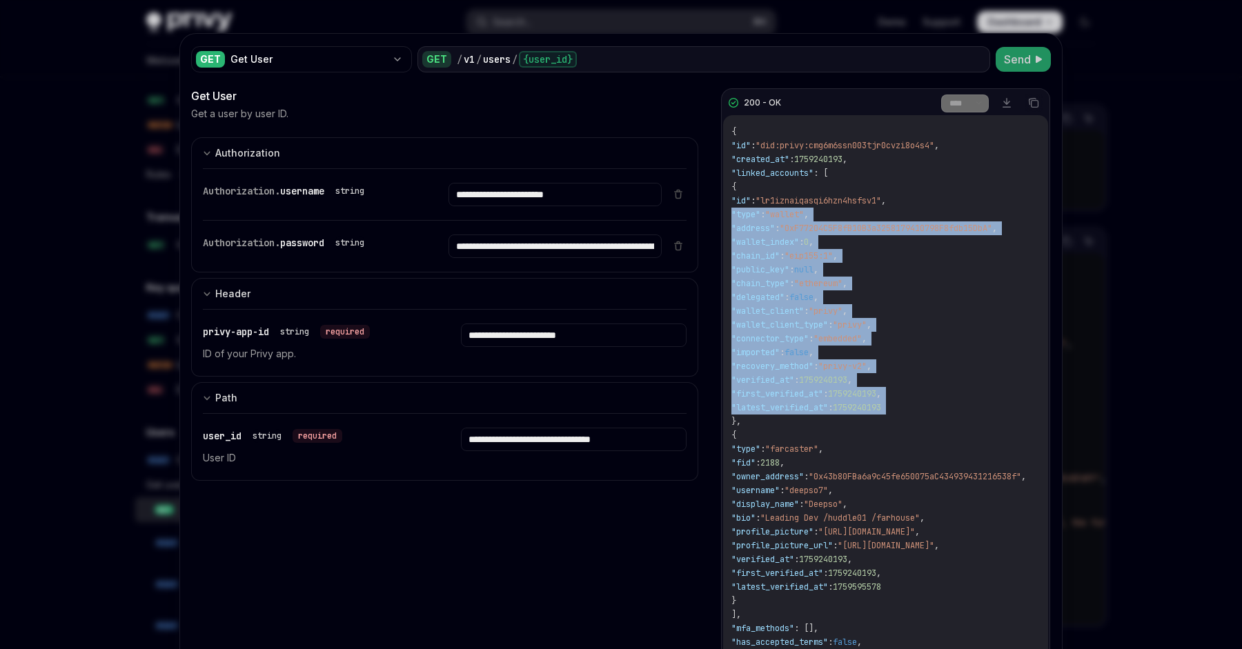
drag, startPoint x: 803, startPoint y: 204, endPoint x: 809, endPoint y: 408, distance: 204.3
click at [809, 408] on span "{ "id" : "did:privy:cmg6m6ssn003tjr0cvzi8o4s4" , "created_at" : 1759240193 , "l…" at bounding box center [878, 400] width 295 height 549
click at [809, 408] on span ""latest_verified_at"" at bounding box center [779, 407] width 97 height 11
drag, startPoint x: 809, startPoint y: 408, endPoint x: 829, endPoint y: 206, distance: 203.2
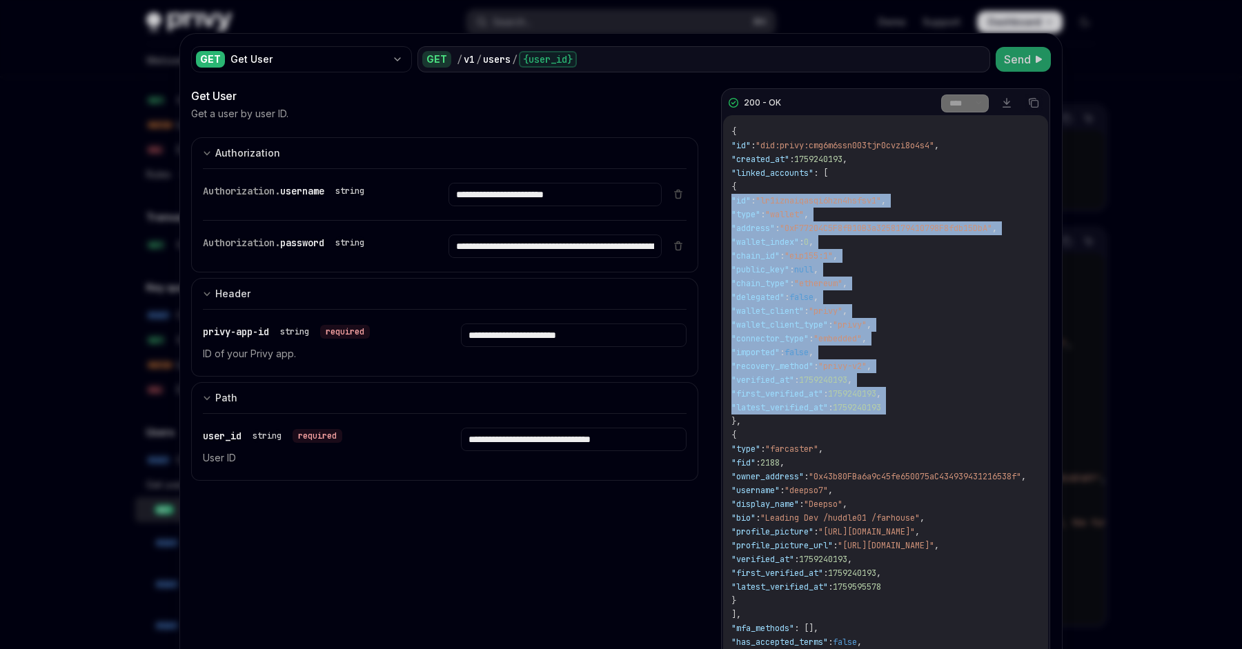
click at [829, 206] on div "{ "id" : "did:privy:cmg6m6ssn003tjr0cvzi8o4s4" , "created_at" : 1759240193 , "l…" at bounding box center [885, 400] width 325 height 571
drag, startPoint x: 829, startPoint y: 206, endPoint x: 802, endPoint y: 359, distance: 154.9
click at [802, 359] on div "{ "id" : "did:privy:cmg6m6ssn003tjr0cvzi8o4s4" , "created_at" : 1759240193 , "l…" at bounding box center [885, 400] width 325 height 571
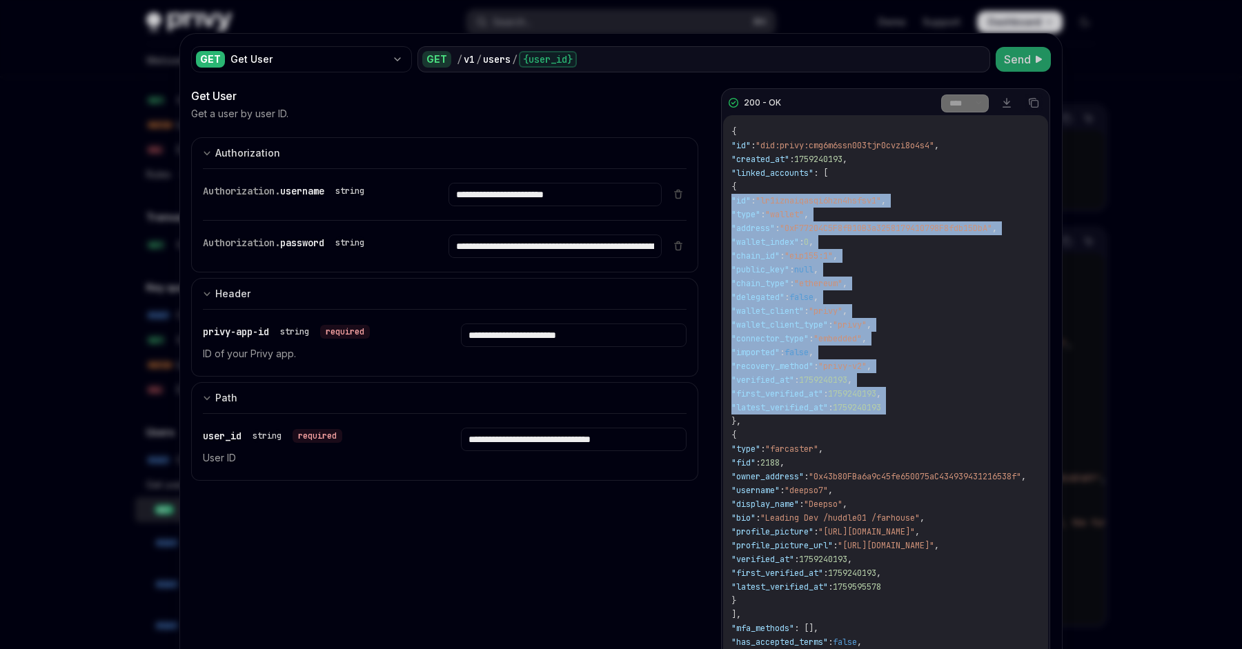
click at [802, 359] on div "{ "id" : "did:privy:cmg6m6ssn003tjr0cvzi8o4s4" , "created_at" : 1759240193 , "l…" at bounding box center [885, 400] width 325 height 571
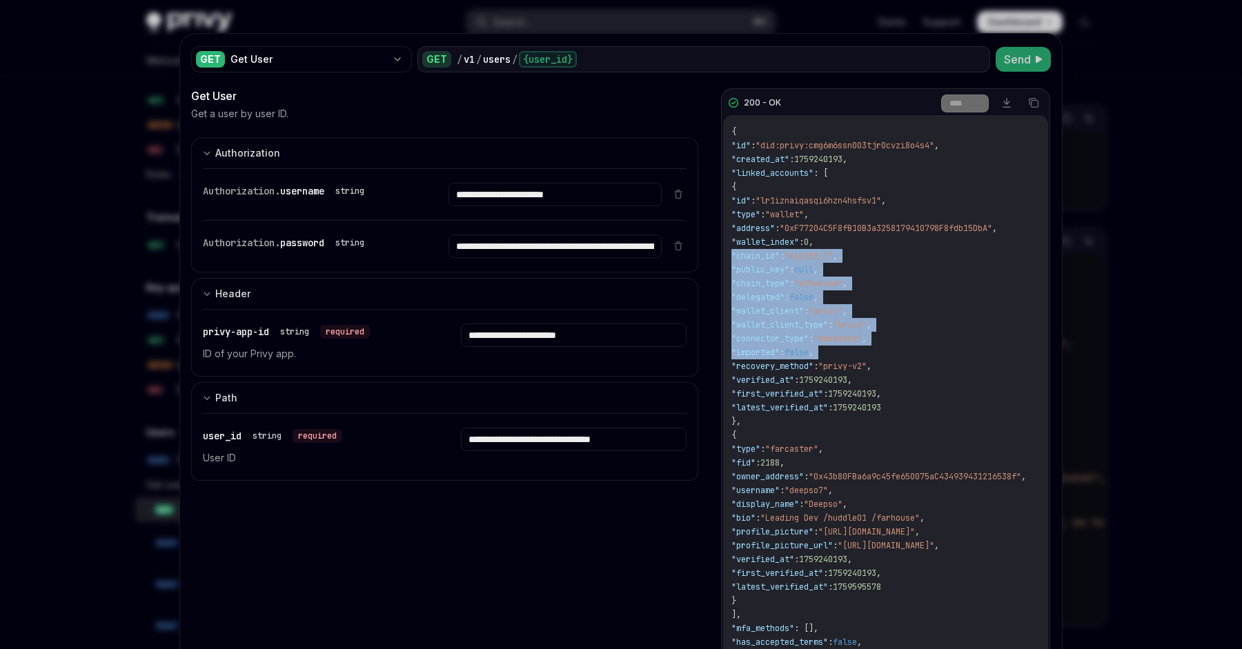
drag, startPoint x: 802, startPoint y: 359, endPoint x: 804, endPoint y: 250, distance: 109.0
click at [804, 250] on div "{ "id" : "did:privy:cmg6m6ssn003tjr0cvzi8o4s4" , "created_at" : 1759240193 , "l…" at bounding box center [885, 400] width 325 height 571
click at [780, 250] on span ""chain_id"" at bounding box center [755, 255] width 48 height 11
drag, startPoint x: 804, startPoint y: 250, endPoint x: 801, endPoint y: 376, distance: 126.3
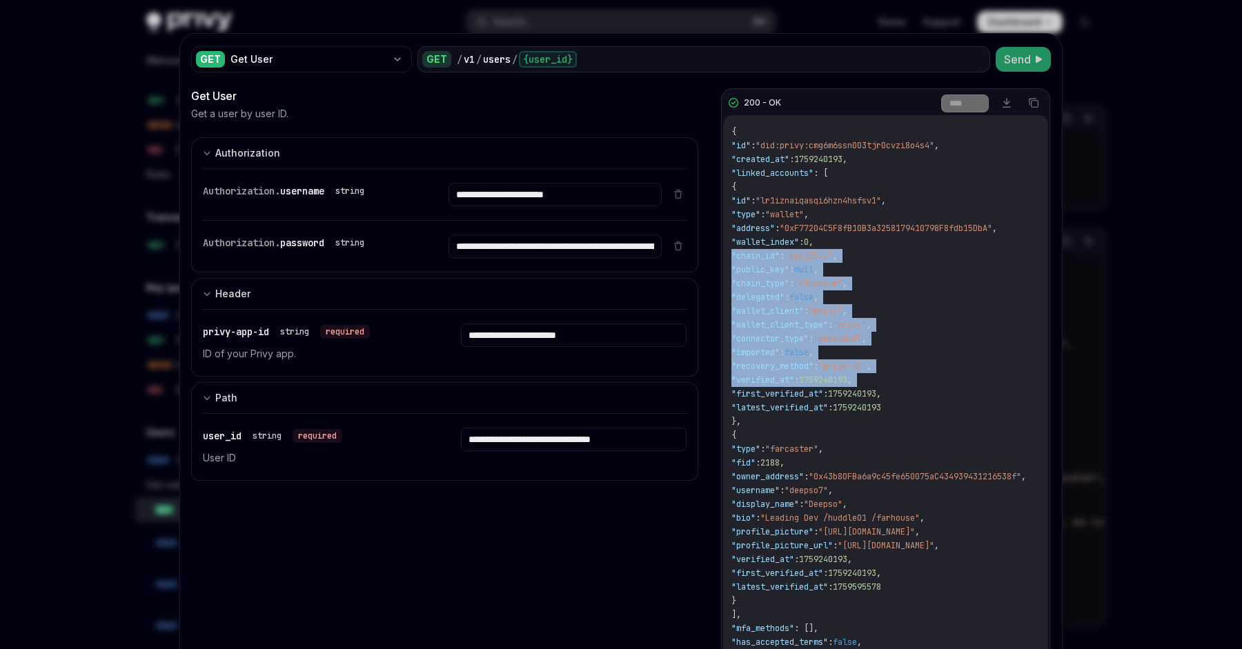
click at [801, 376] on span "{ "id" : "did:privy:cmg6m6ssn003tjr0cvzi8o4s4" , "created_at" : 1759240193 , "l…" at bounding box center [878, 400] width 295 height 549
click at [794, 376] on span ""verified_at"" at bounding box center [762, 380] width 63 height 11
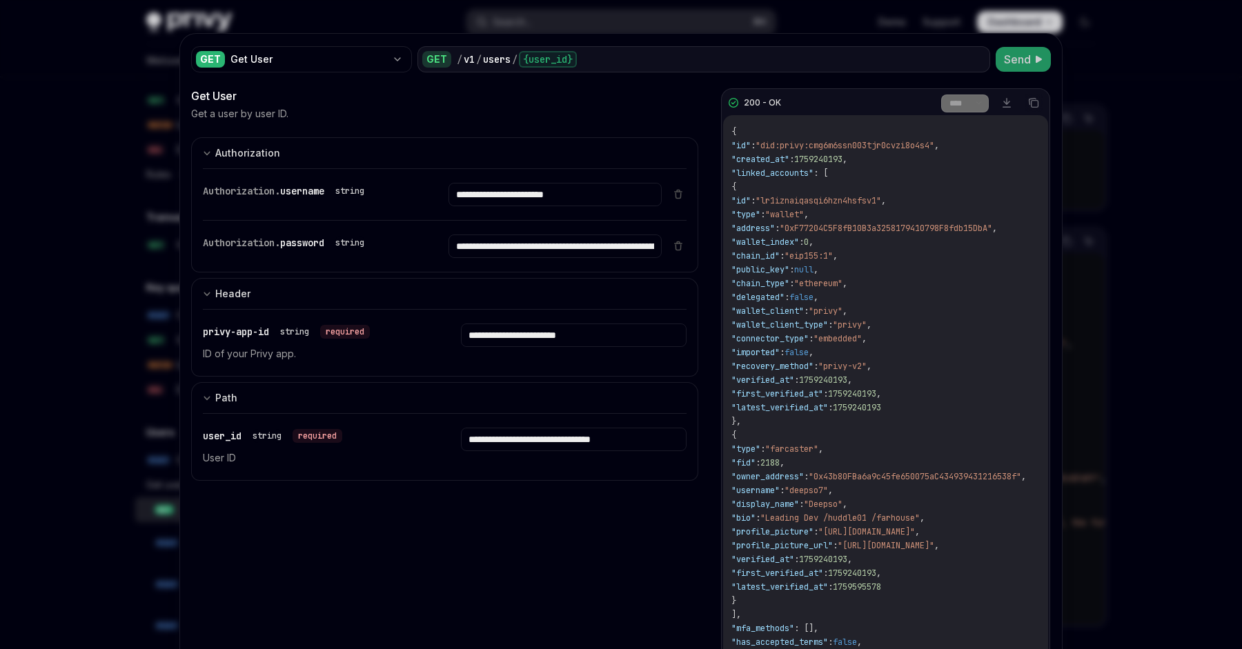
scroll to position [173, 0]
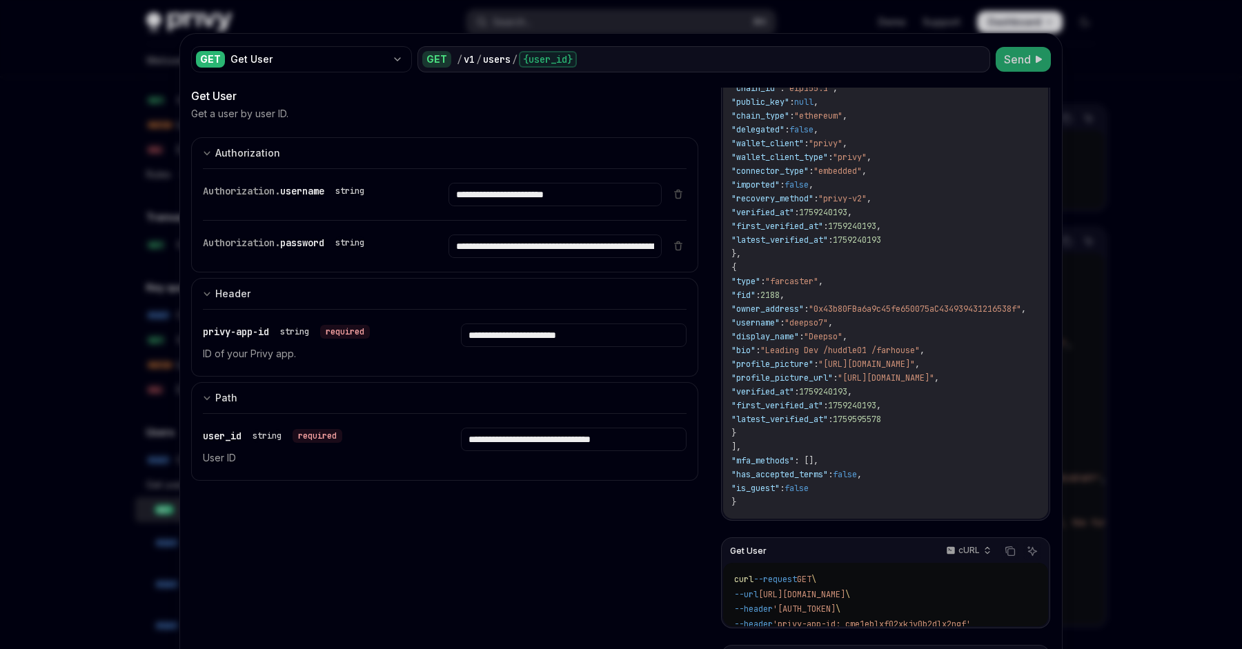
click at [801, 377] on span ""profile_picture_url"" at bounding box center [781, 378] width 101 height 11
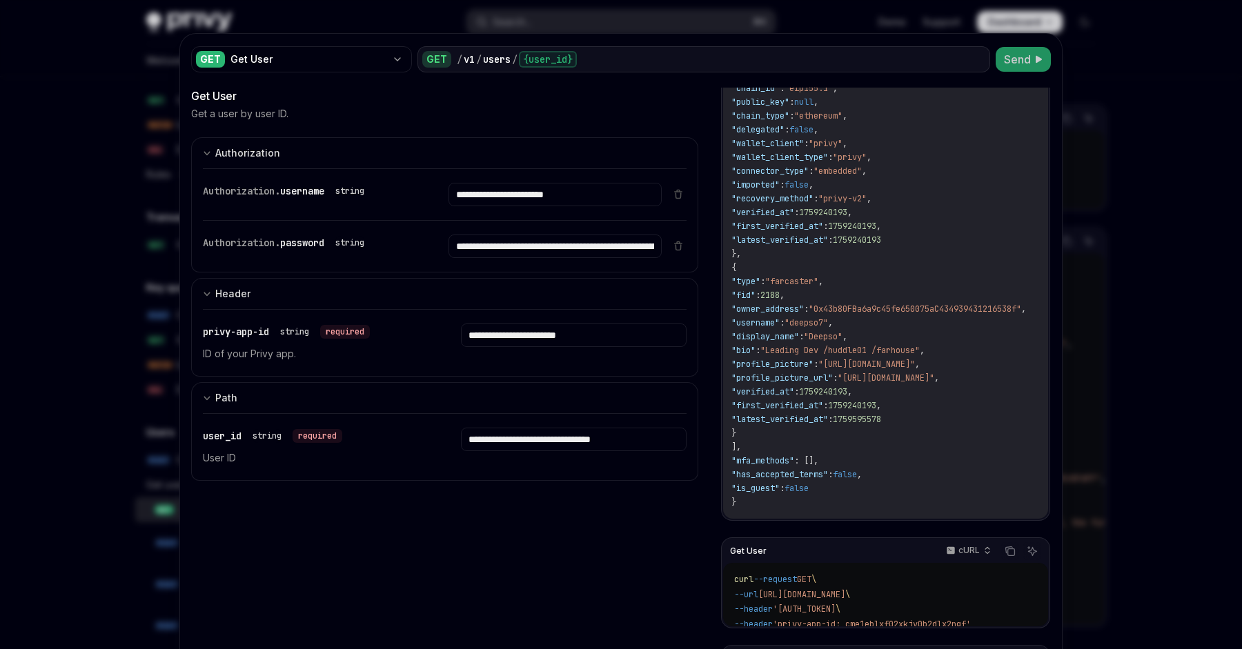
click at [800, 360] on span ""profile_picture"" at bounding box center [772, 364] width 82 height 11
click at [800, 373] on span ""profile_picture_url"" at bounding box center [781, 378] width 101 height 11
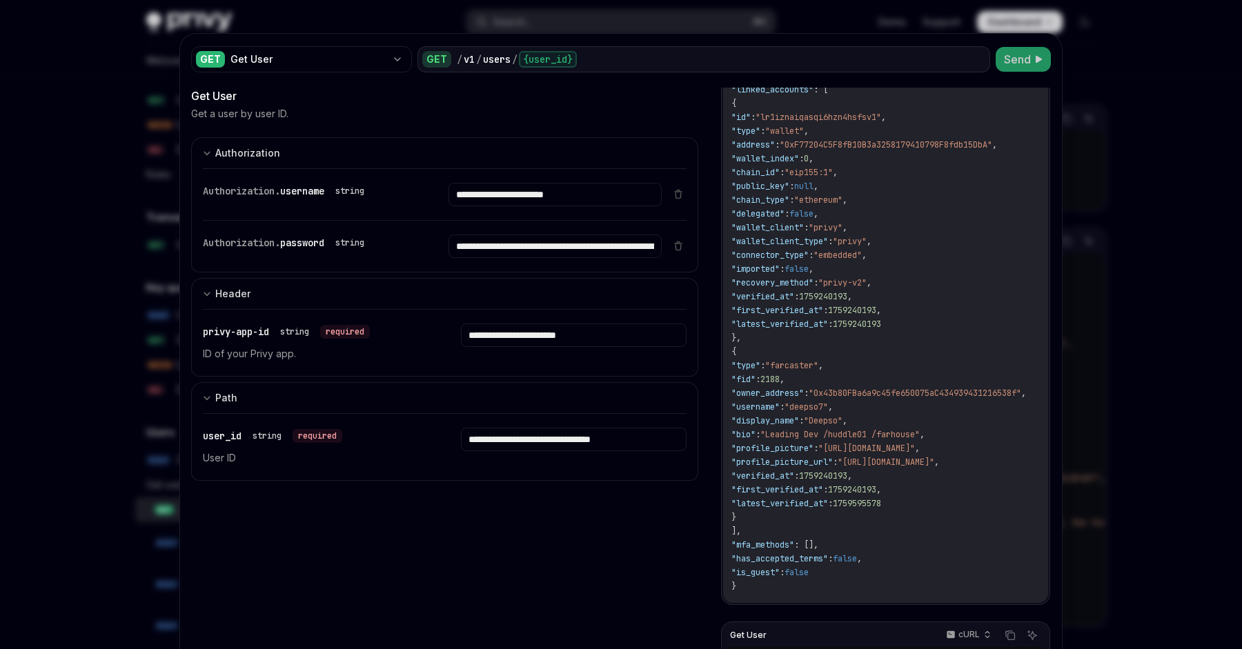
scroll to position [18, 0]
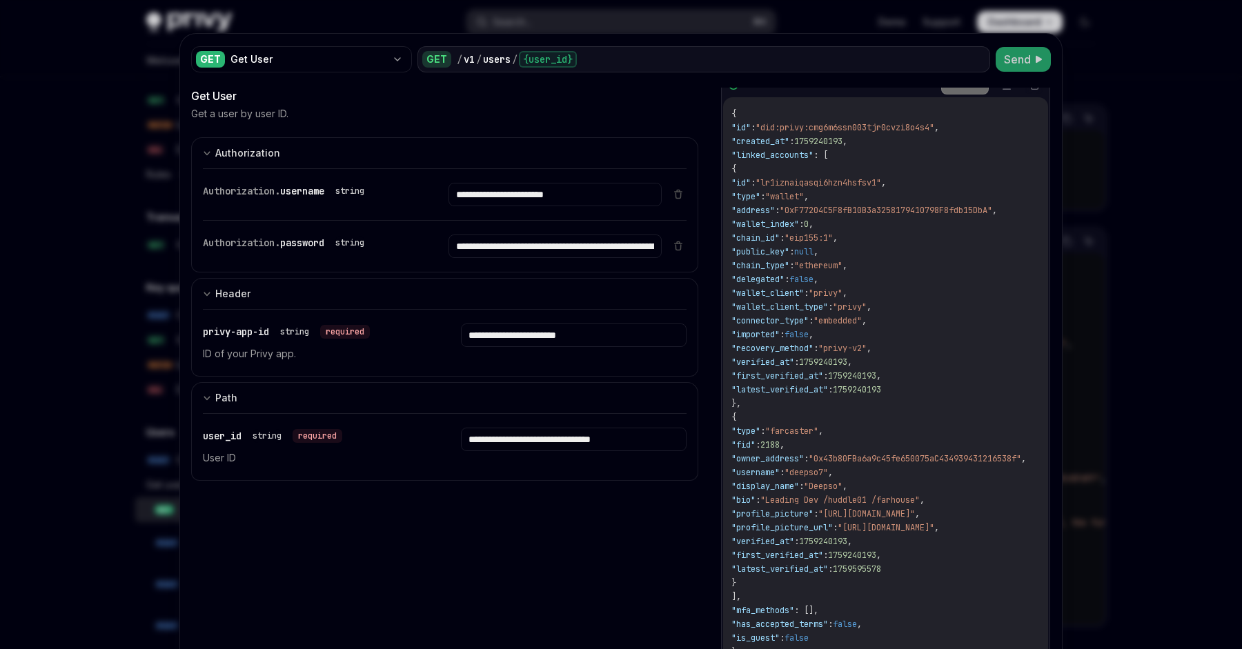
drag, startPoint x: 753, startPoint y: 170, endPoint x: 835, endPoint y: 317, distance: 168.0
click at [834, 316] on span "{ "id" : "did:privy:cmg6m6ssn003tjr0cvzi8o4s4" , "created_at" : 1759240193 , "l…" at bounding box center [878, 382] width 295 height 549
click at [809, 317] on span ""connector_type"" at bounding box center [769, 320] width 77 height 11
